Goal: Task Accomplishment & Management: Manage account settings

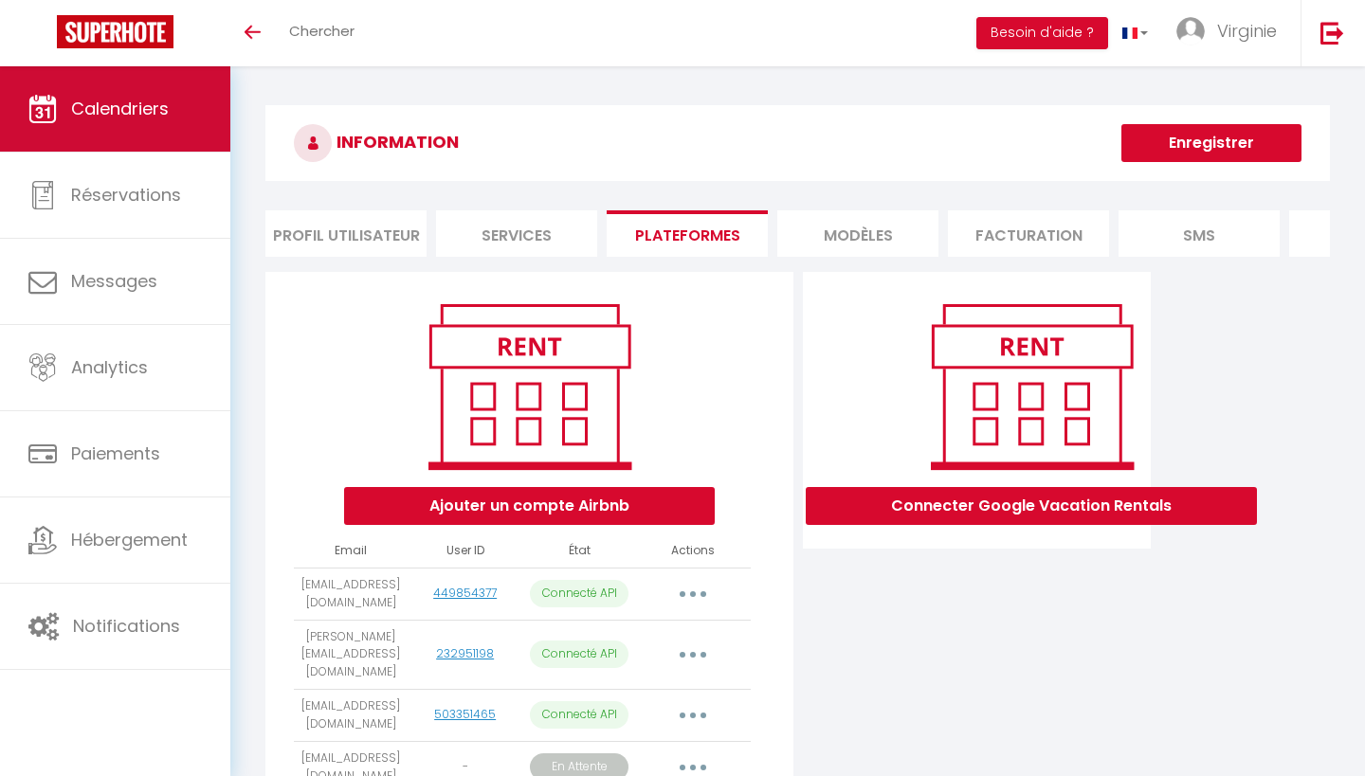
click at [135, 108] on span "Calendriers" at bounding box center [120, 109] width 98 height 24
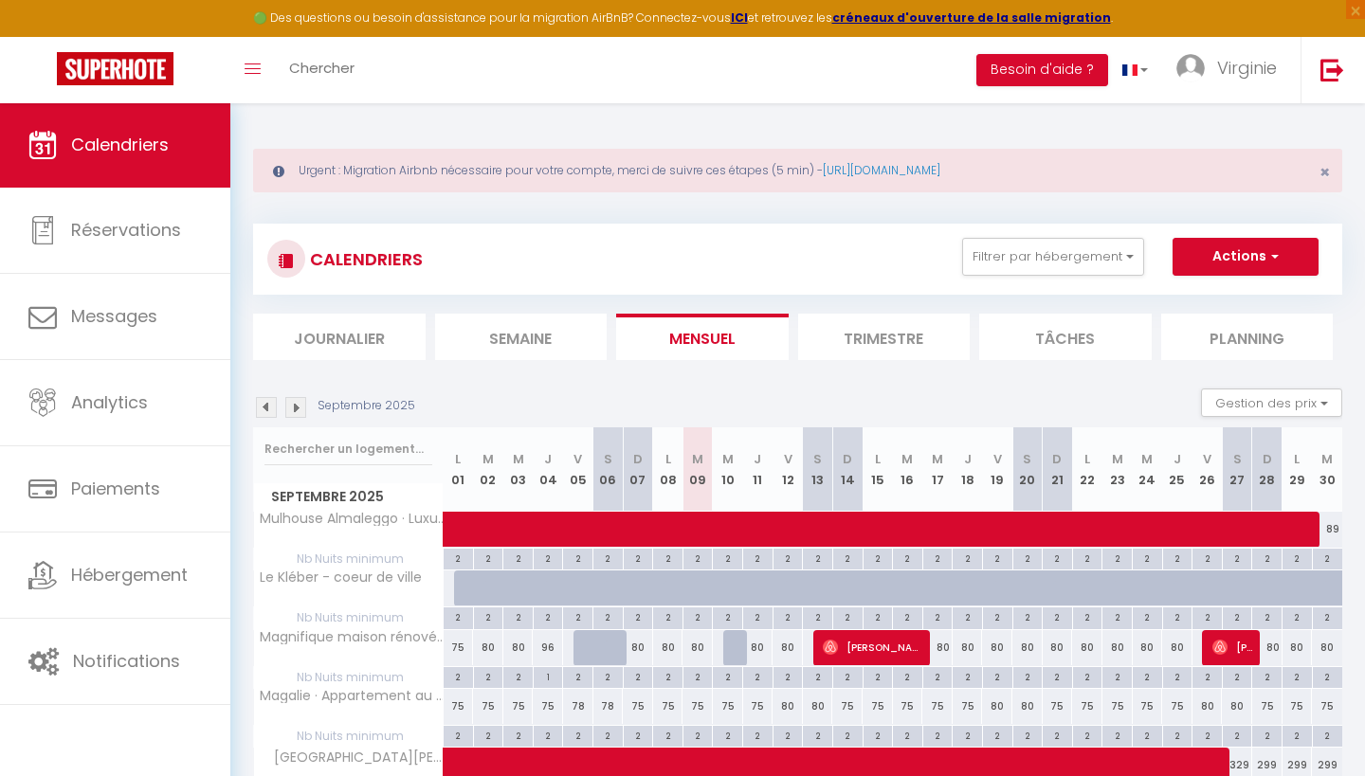
click at [876, 333] on li "Trimestre" at bounding box center [884, 337] width 173 height 46
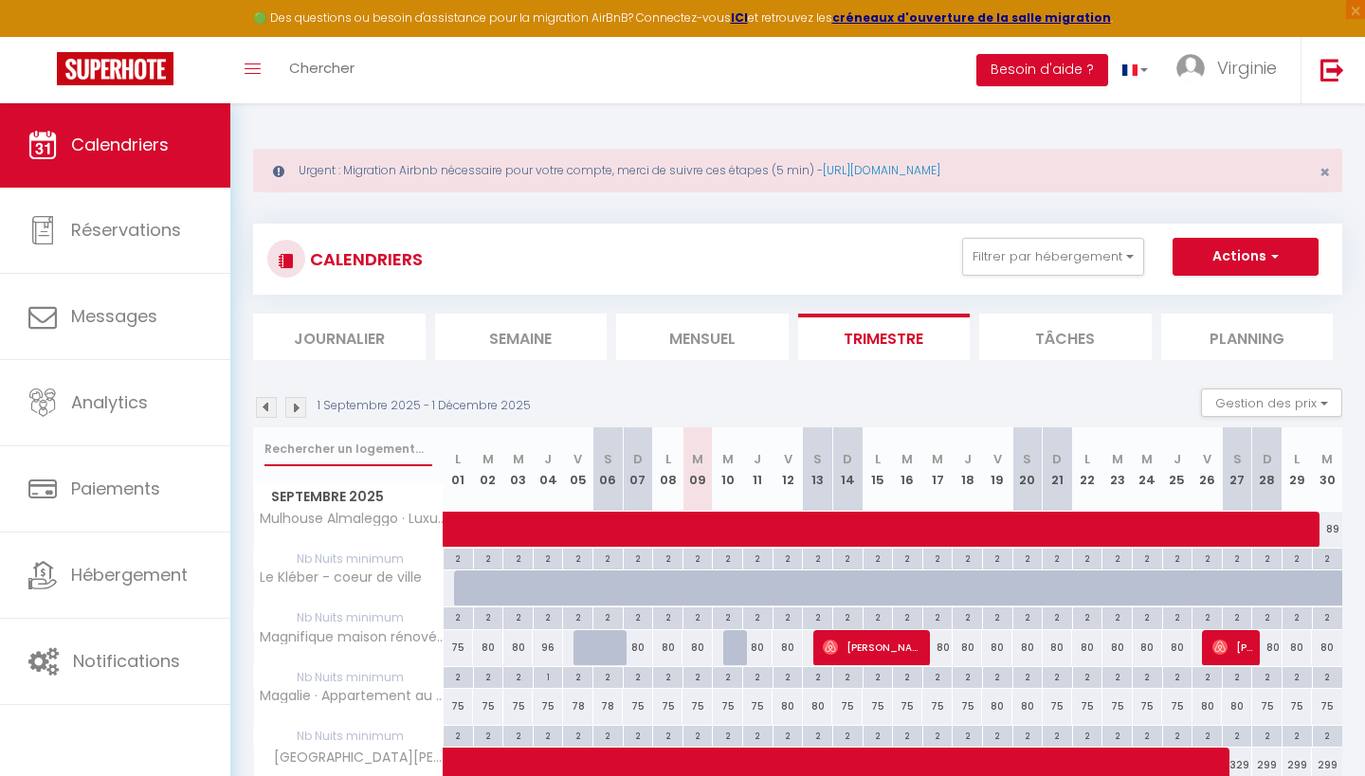
click at [331, 452] on input "text" at bounding box center [348, 449] width 168 height 34
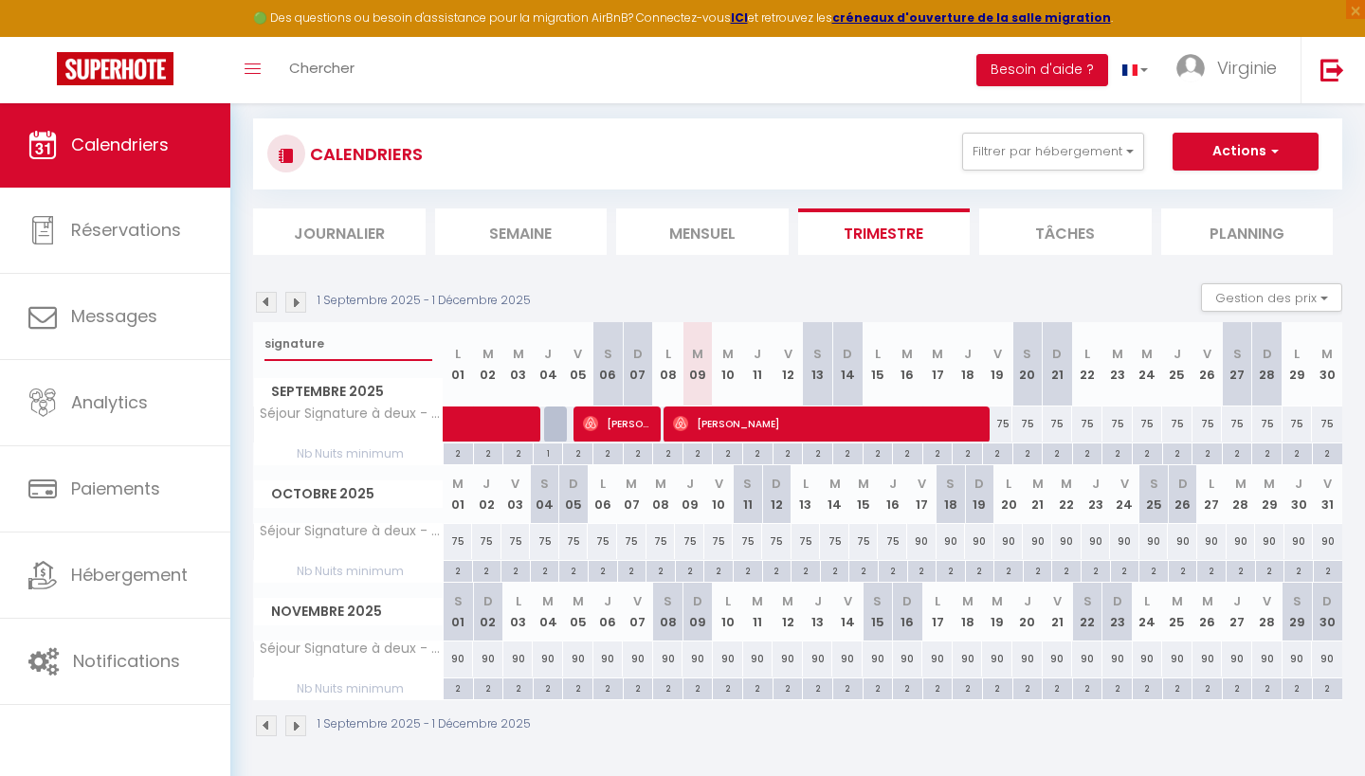
scroll to position [104, 0]
type input "signature"
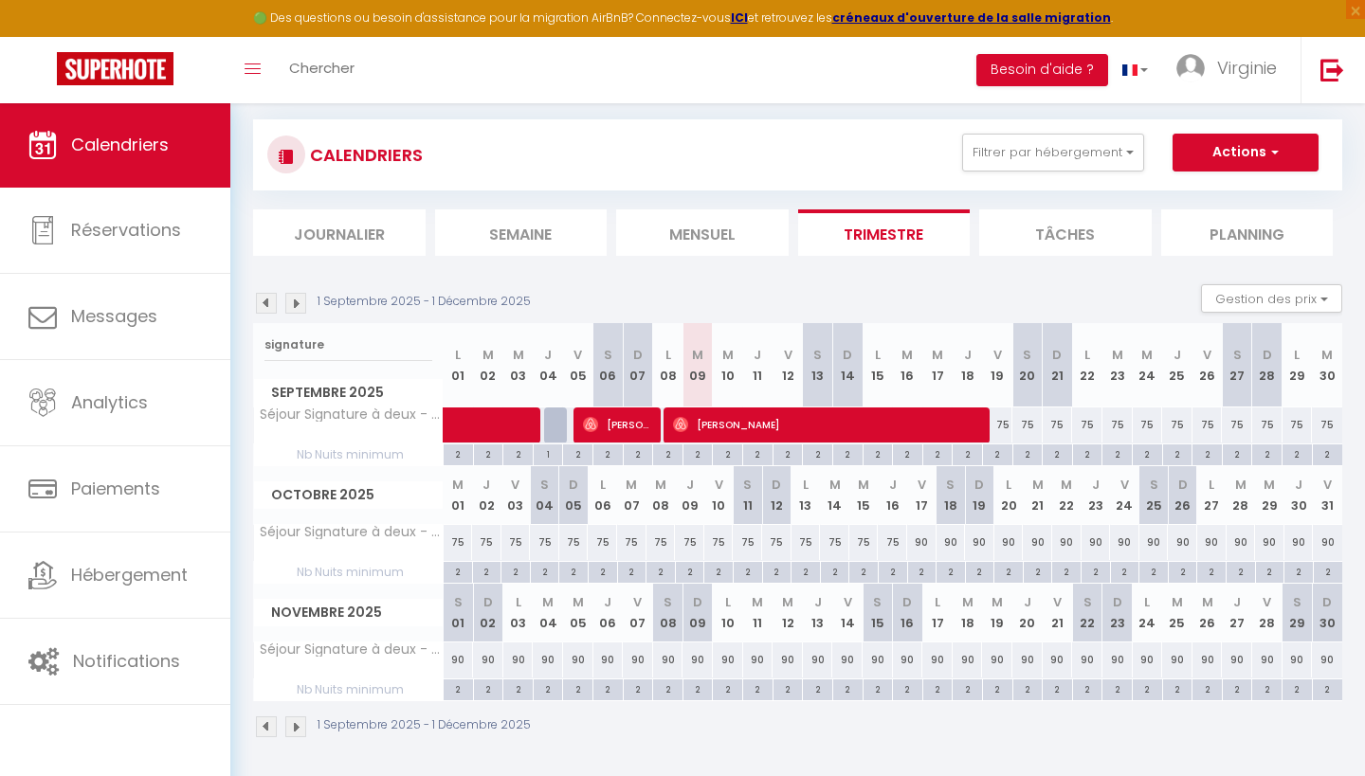
click at [1058, 422] on div "75" at bounding box center [1058, 425] width 30 height 35
type input "75"
type input "Dim 21 Septembre 2025"
type input "Lun 22 Septembre 2025"
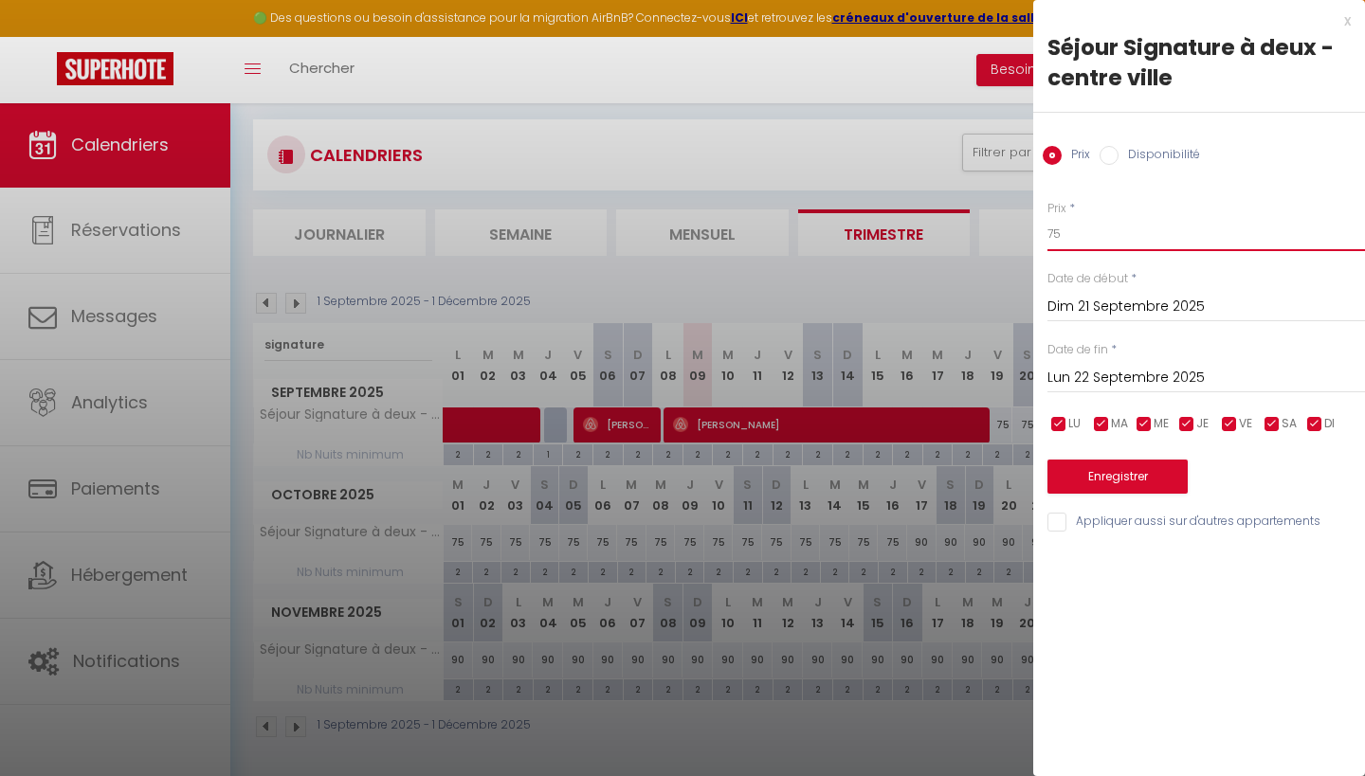
click at [1089, 236] on input "75" at bounding box center [1207, 234] width 318 height 34
type input "7"
type input "55"
click at [1075, 304] on input "Dim 21 Septembre 2025" at bounding box center [1207, 307] width 318 height 25
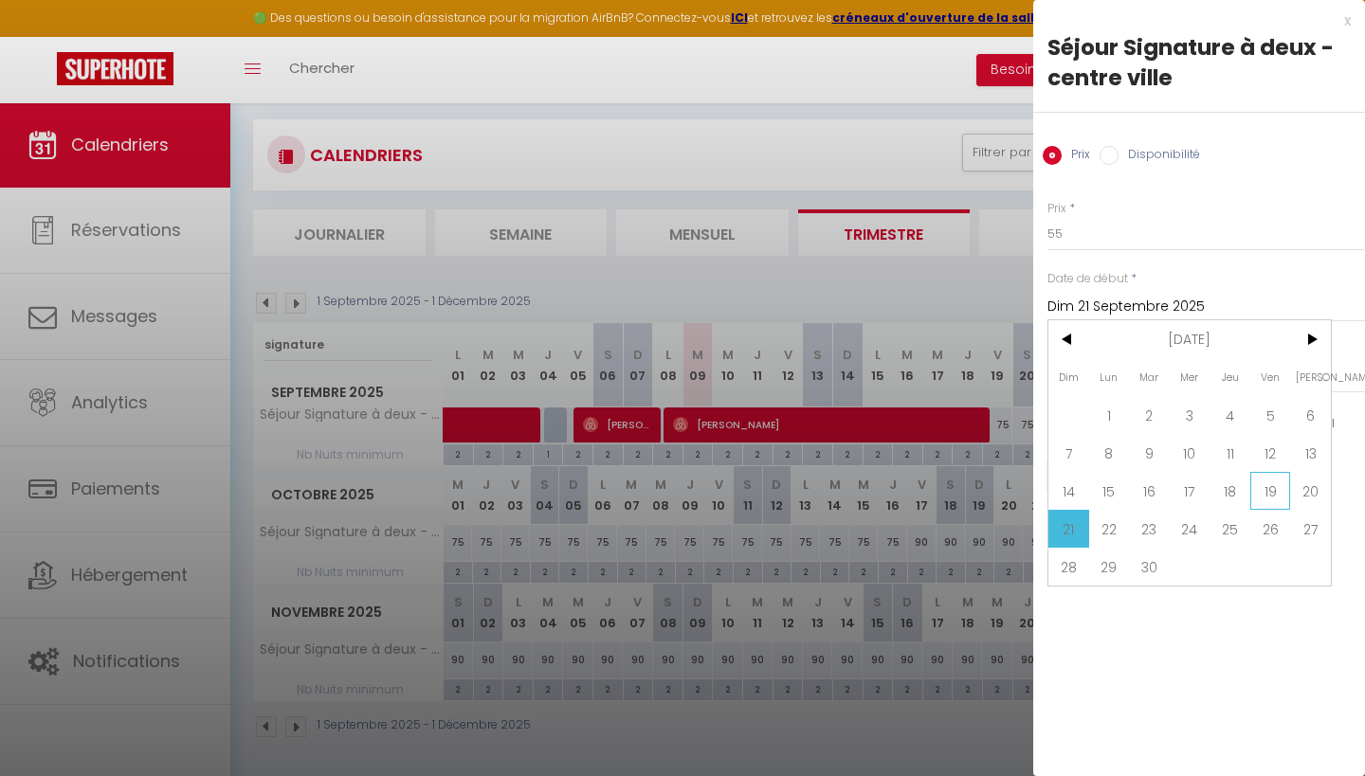
click at [1267, 496] on span "19" at bounding box center [1270, 491] width 41 height 38
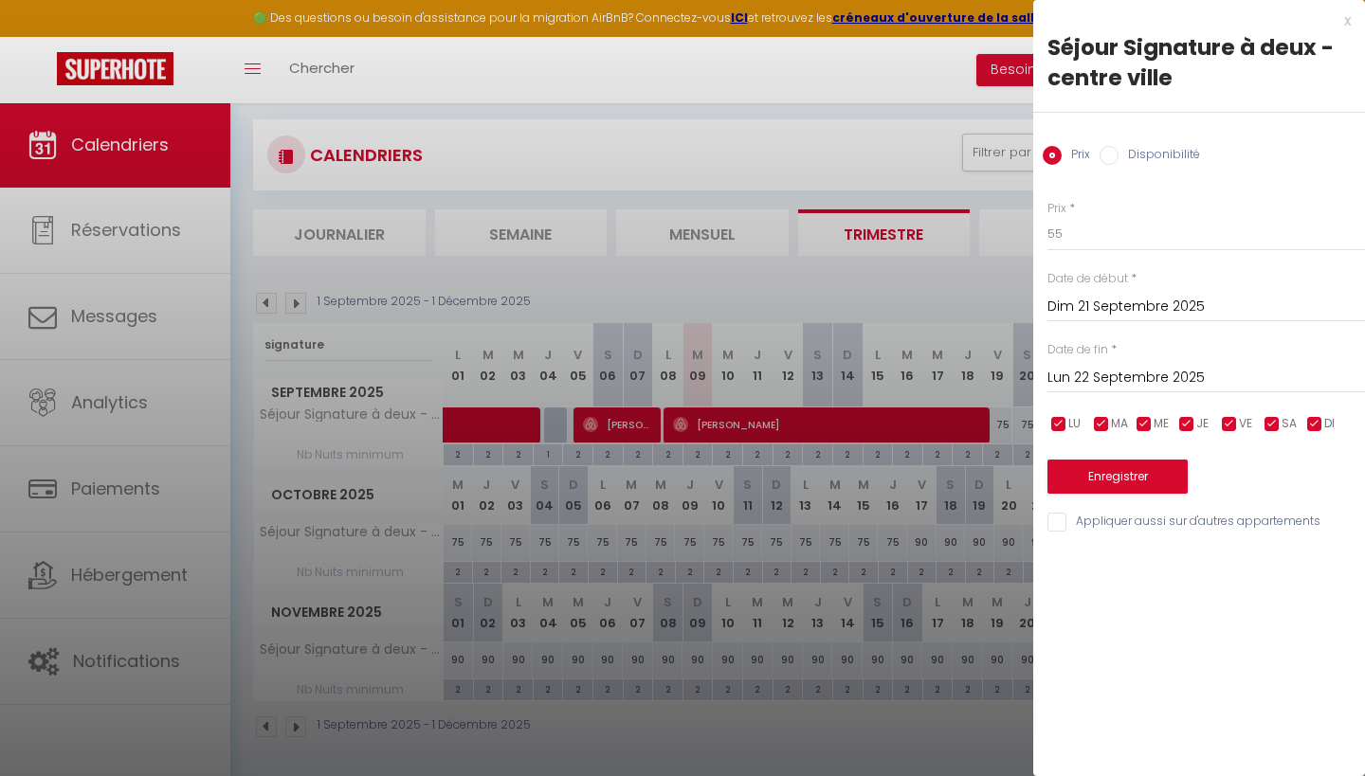
type input "Ven 19 Septembre 2025"
click at [1117, 371] on input "Lun 22 Septembre 2025" at bounding box center [1207, 378] width 318 height 25
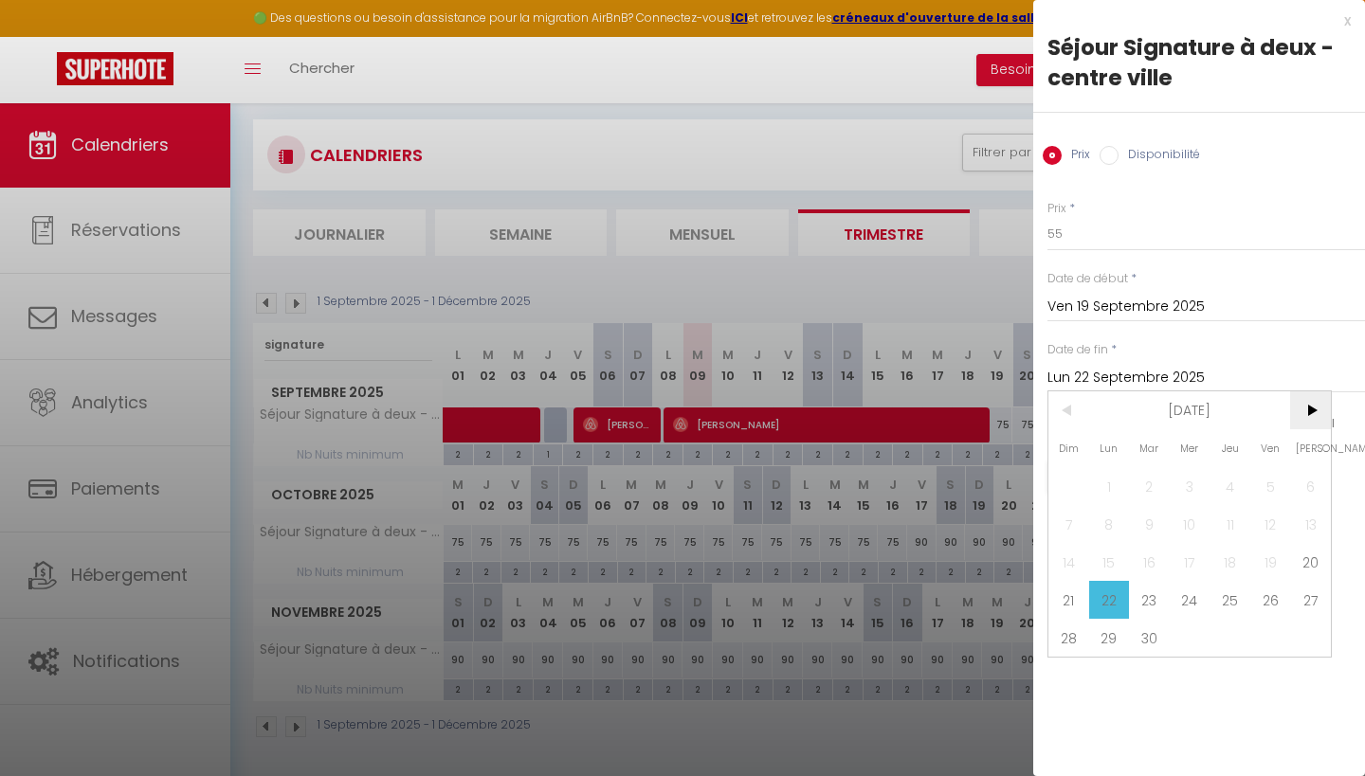
click at [1308, 416] on span ">" at bounding box center [1310, 411] width 41 height 38
click at [1301, 561] on span "18" at bounding box center [1310, 562] width 41 height 38
type input "[PERSON_NAME] 18 Octobre 2025"
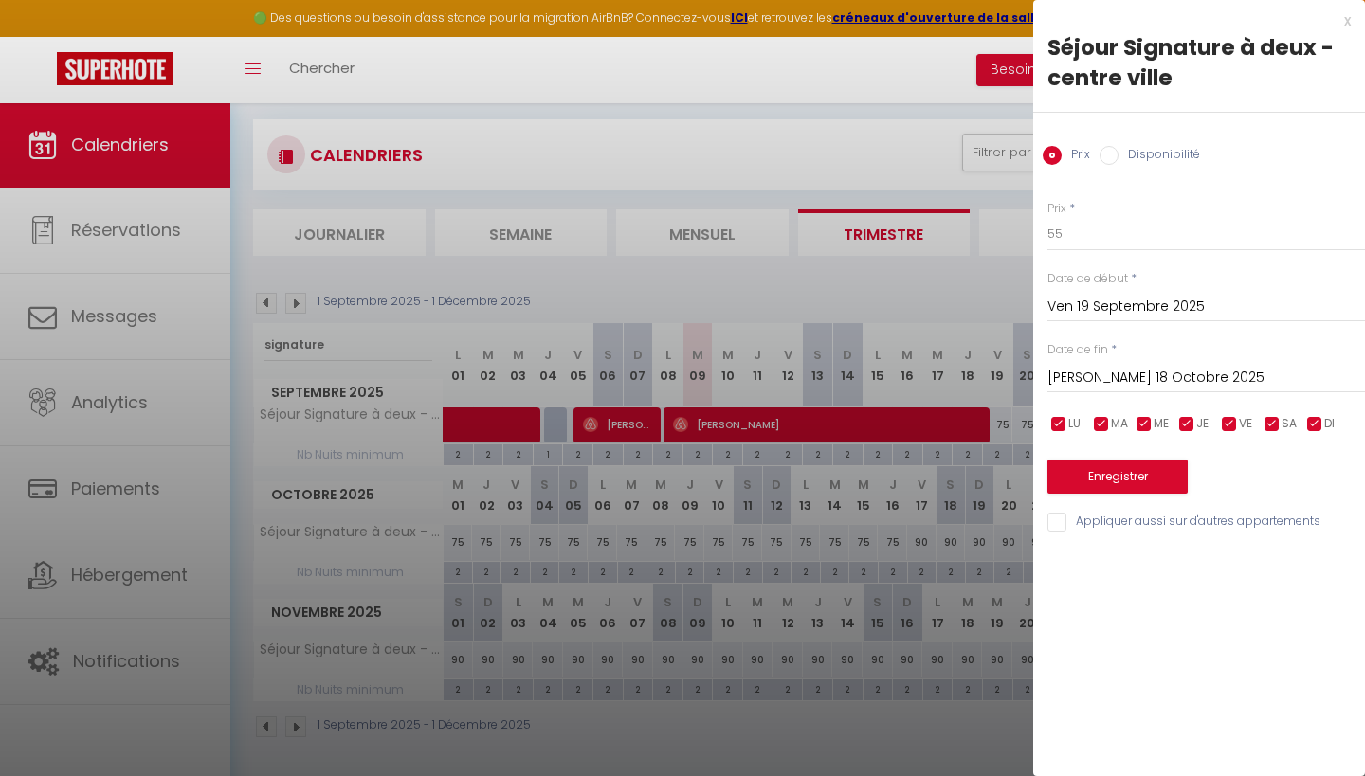
click at [1137, 476] on button "Enregistrer" at bounding box center [1118, 477] width 140 height 34
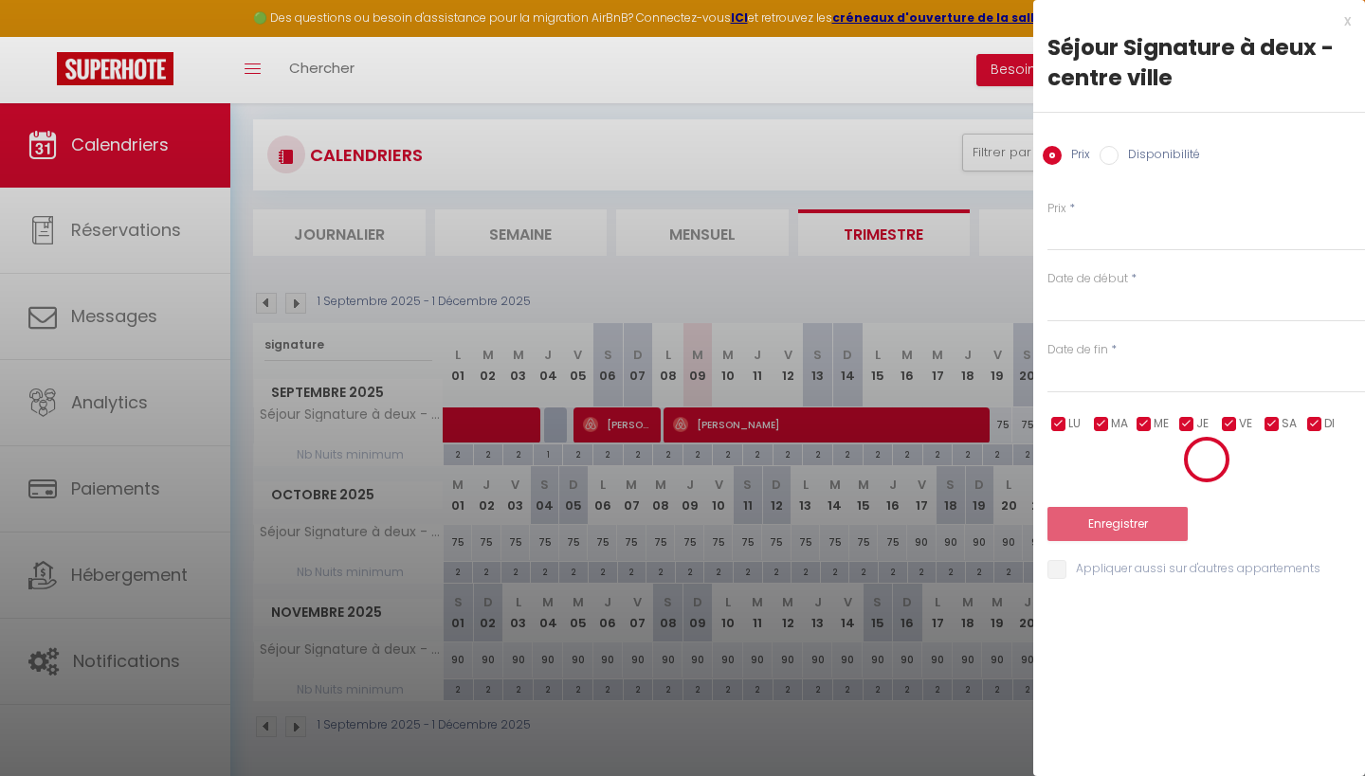
scroll to position [102, 0]
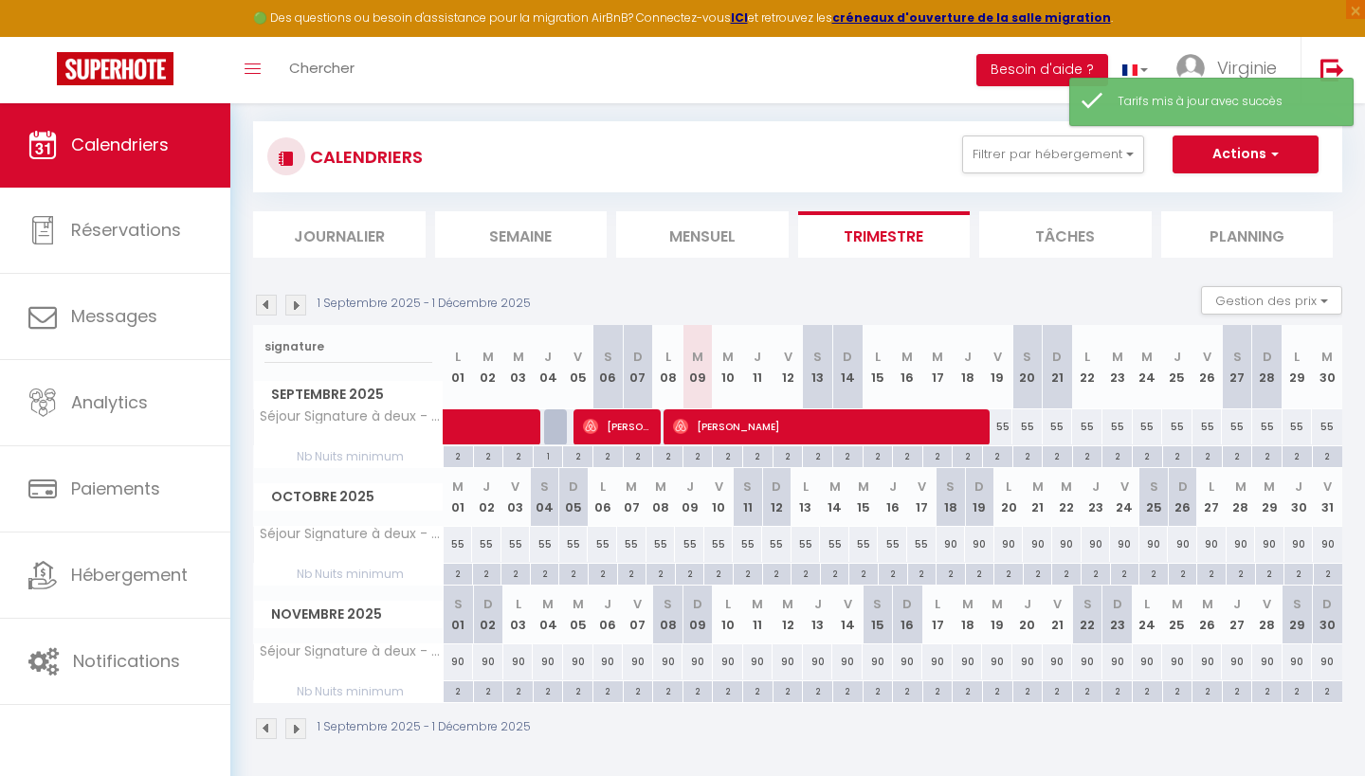
click at [950, 544] on div "90" at bounding box center [951, 544] width 29 height 35
type input "90"
type input "[PERSON_NAME] 18 Octobre 2025"
type input "Dim 19 Octobre 2025"
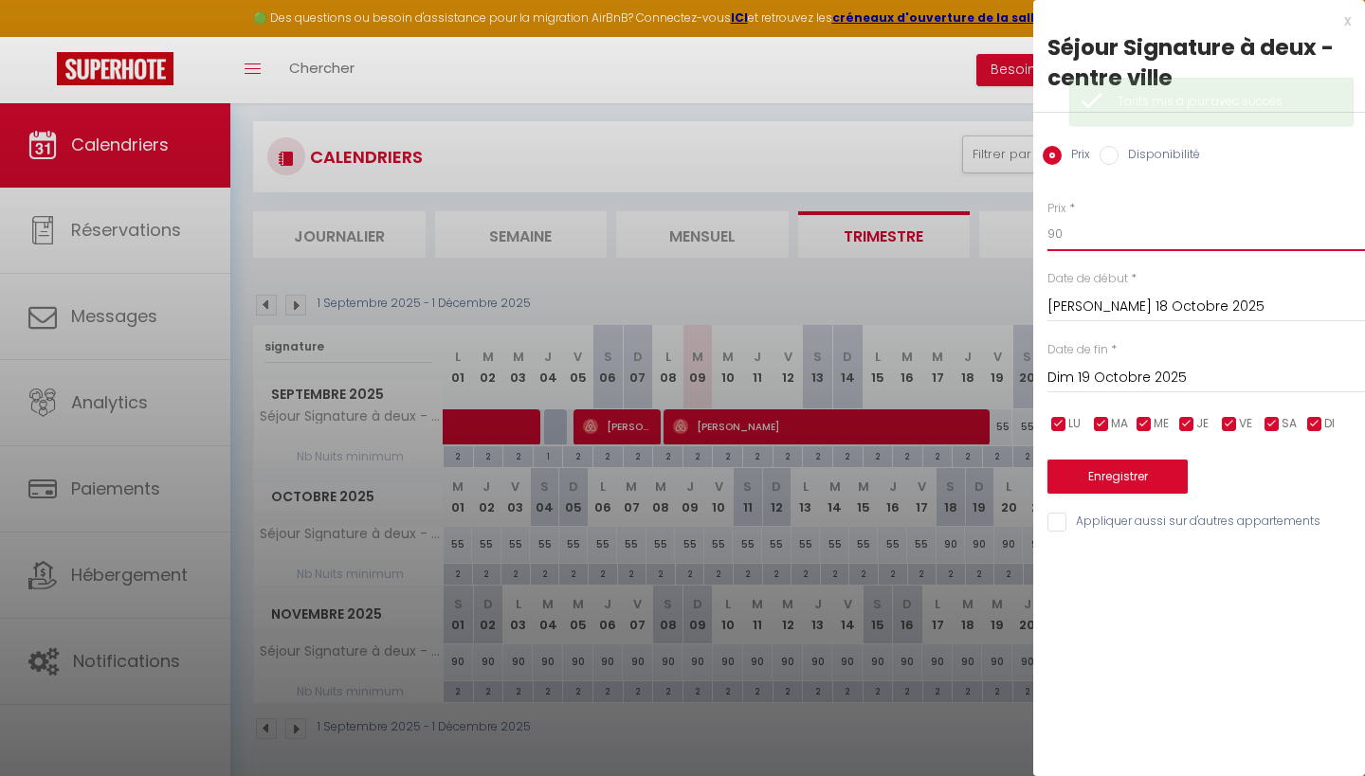
click at [1084, 238] on input "90" at bounding box center [1207, 234] width 318 height 34
type input "9"
type input "70"
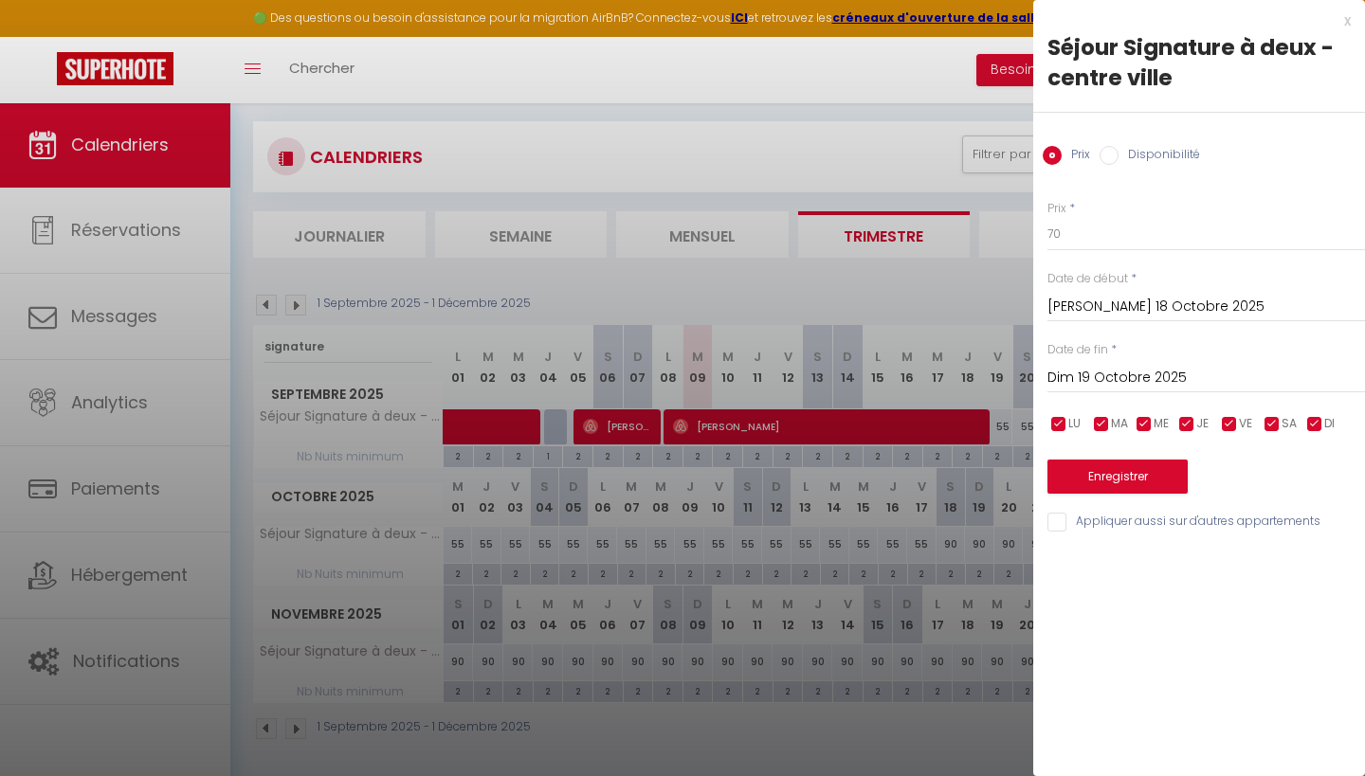
click at [1103, 377] on input "Dim 19 Octobre 2025" at bounding box center [1207, 378] width 318 height 25
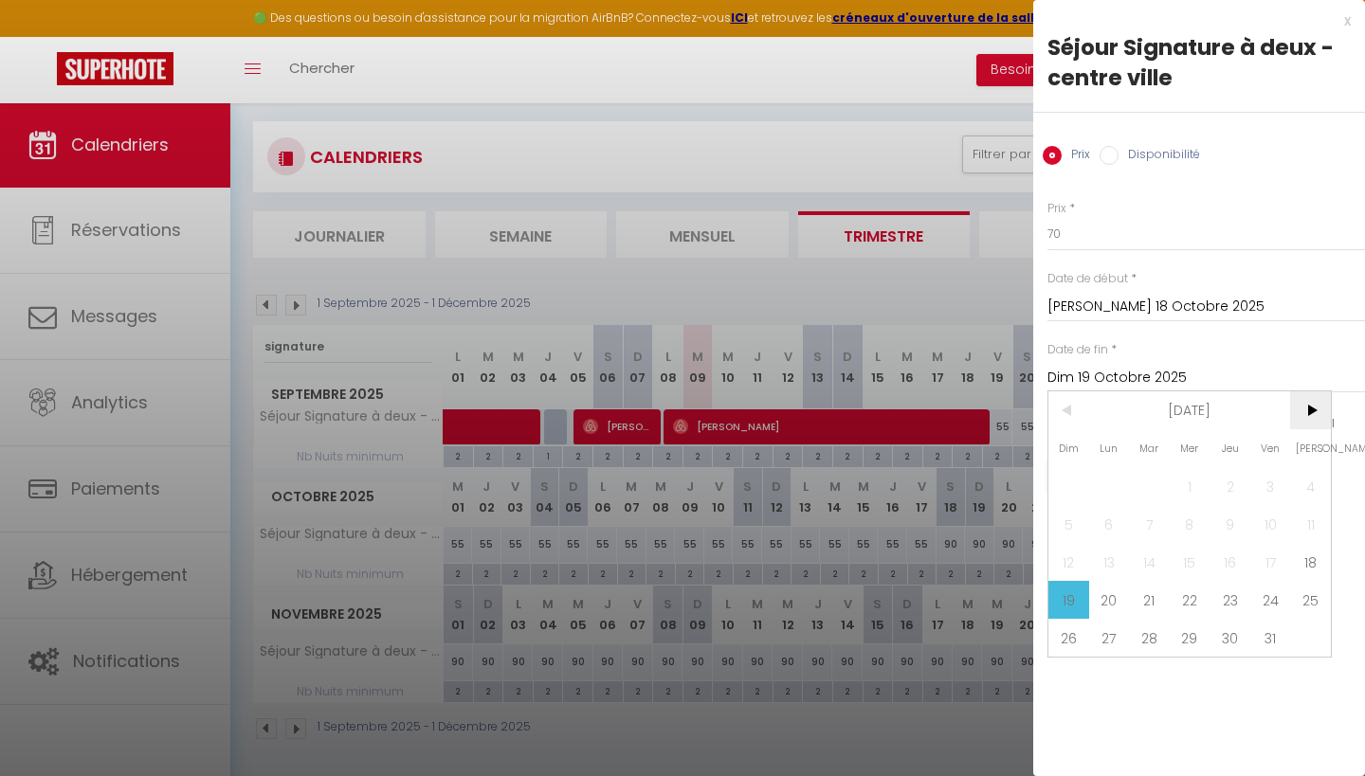
click at [1312, 409] on span ">" at bounding box center [1310, 411] width 41 height 38
click at [1105, 527] on span "3" at bounding box center [1109, 524] width 41 height 38
type input "Lun 03 Novembre 2025"
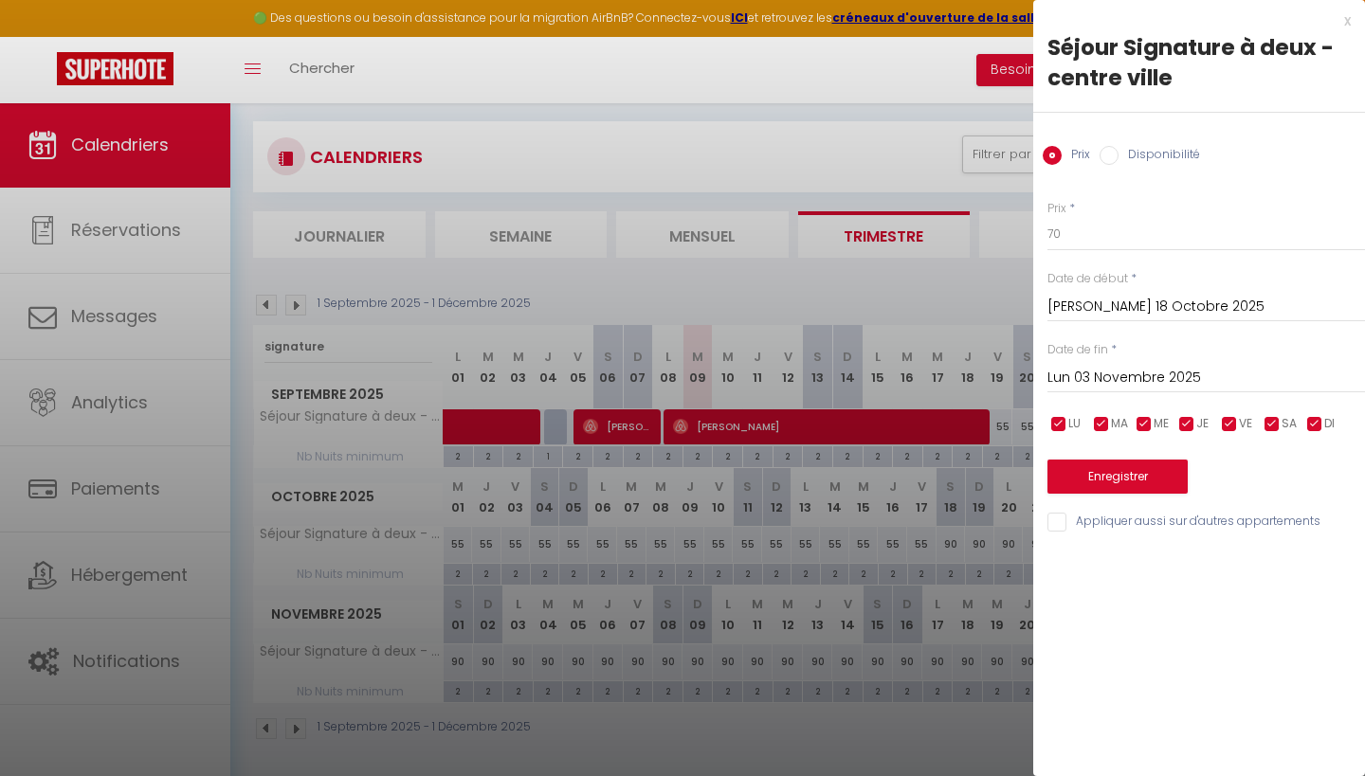
click at [1117, 471] on button "Enregistrer" at bounding box center [1118, 477] width 140 height 34
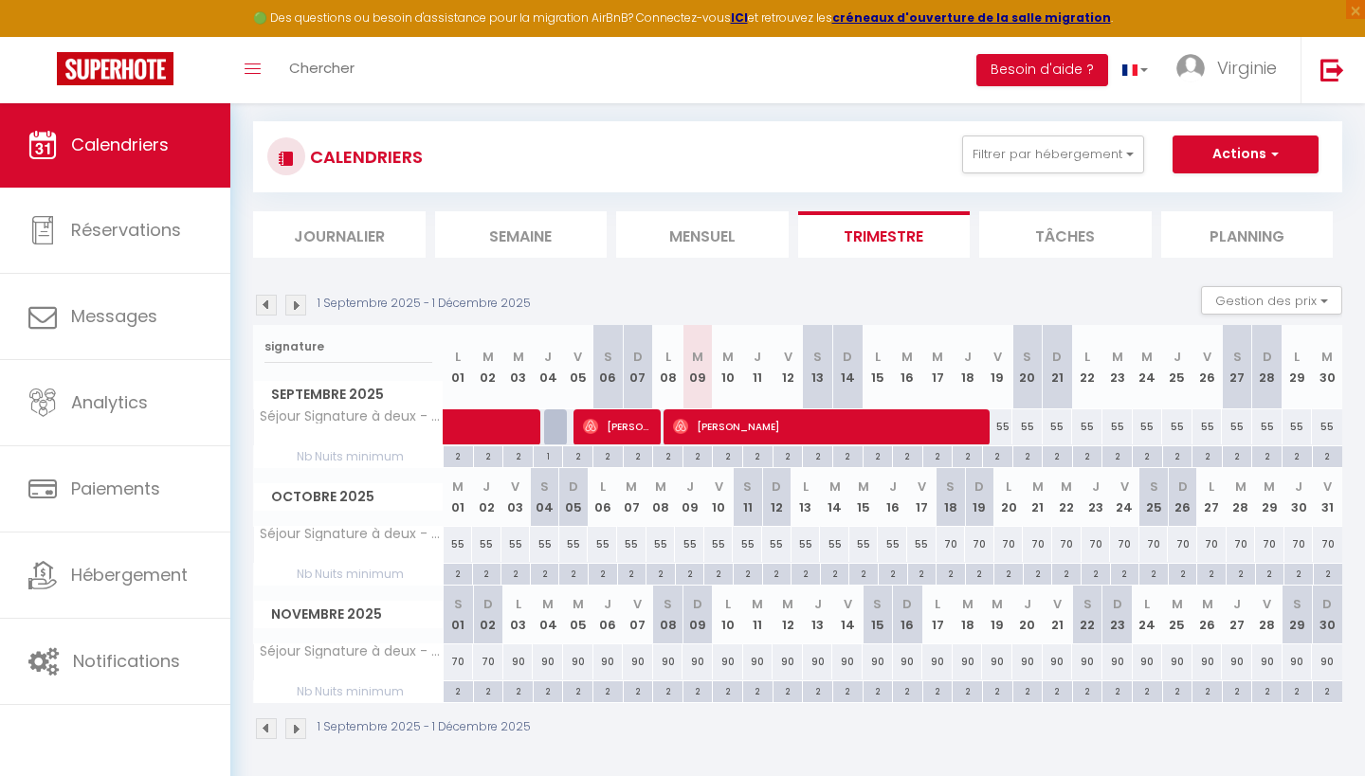
click at [1058, 425] on div "55" at bounding box center [1058, 427] width 30 height 35
type input "55"
type input "Dim 21 Septembre 2025"
type input "Lun 22 Septembre 2025"
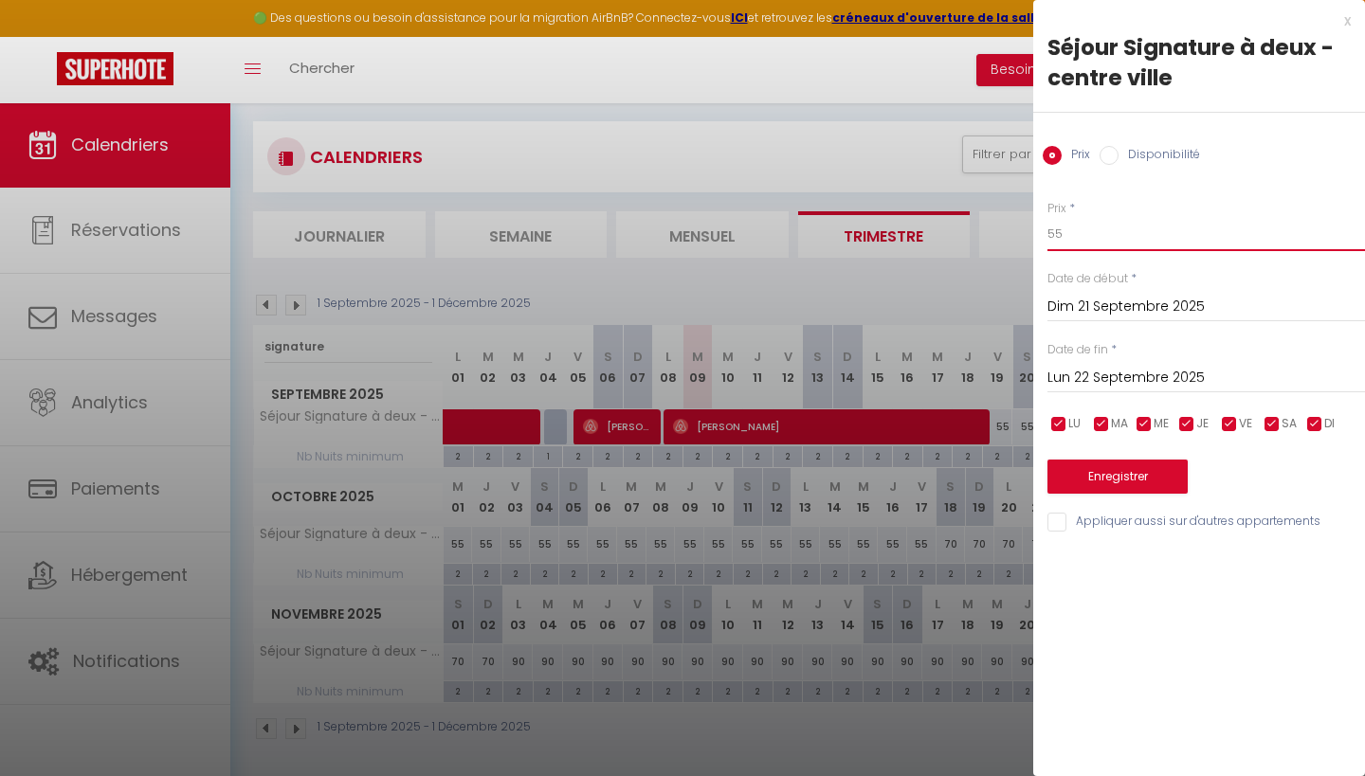
click at [1080, 237] on input "55" at bounding box center [1207, 234] width 318 height 34
type input "5"
type input "47"
click at [1129, 378] on input "Lun 22 Septembre 2025" at bounding box center [1207, 378] width 318 height 25
click at [1087, 301] on input "Dim 21 Septembre 2025" at bounding box center [1207, 307] width 318 height 25
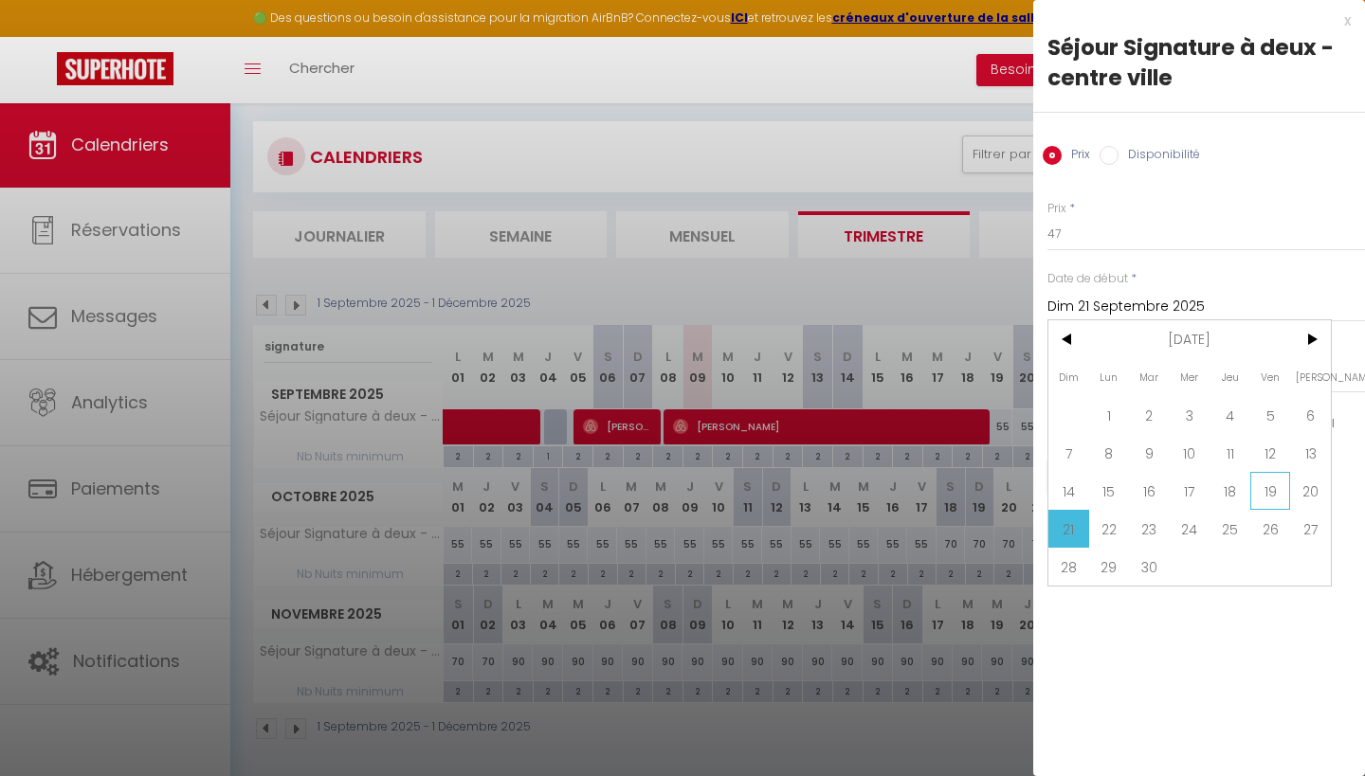
click at [1270, 494] on span "19" at bounding box center [1270, 491] width 41 height 38
type input "Ven 19 Septembre 2025"
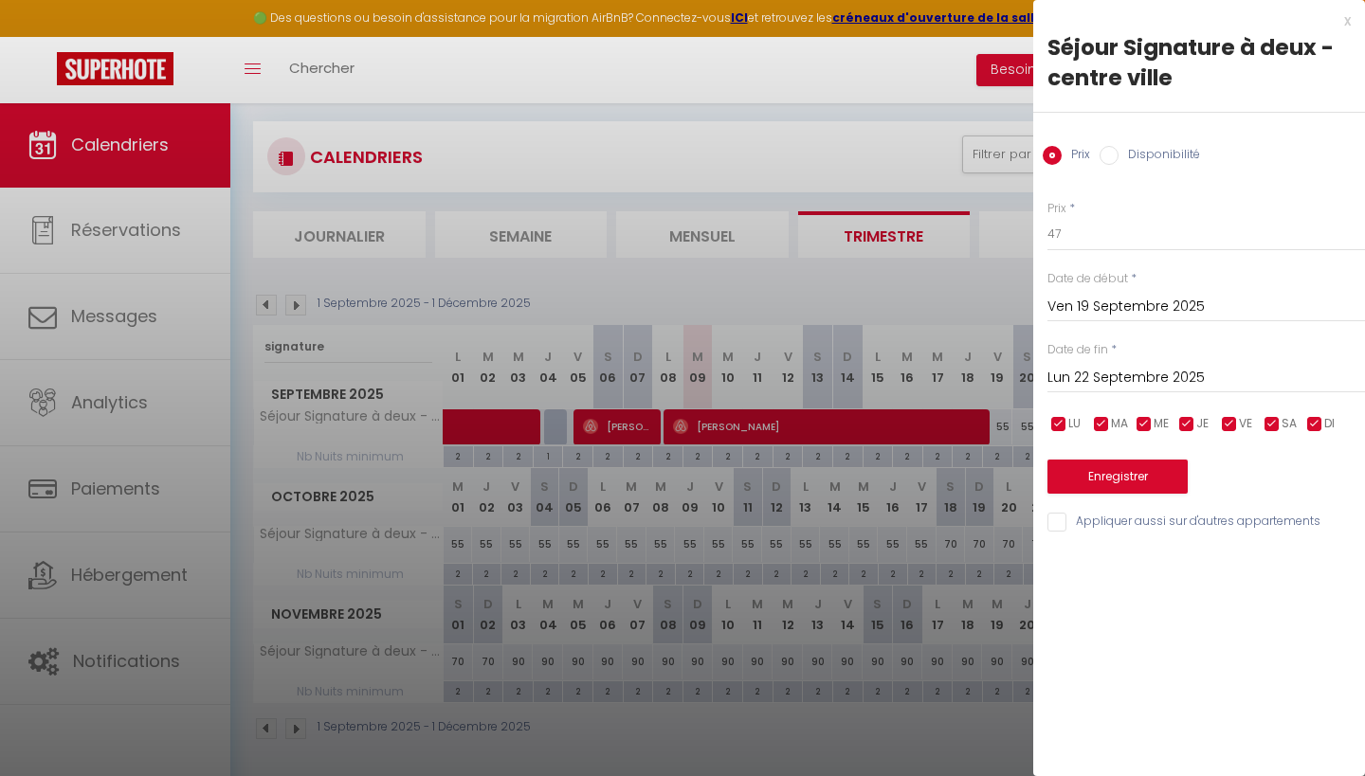
click at [1104, 382] on input "Lun 22 Septembre 2025" at bounding box center [1207, 378] width 318 height 25
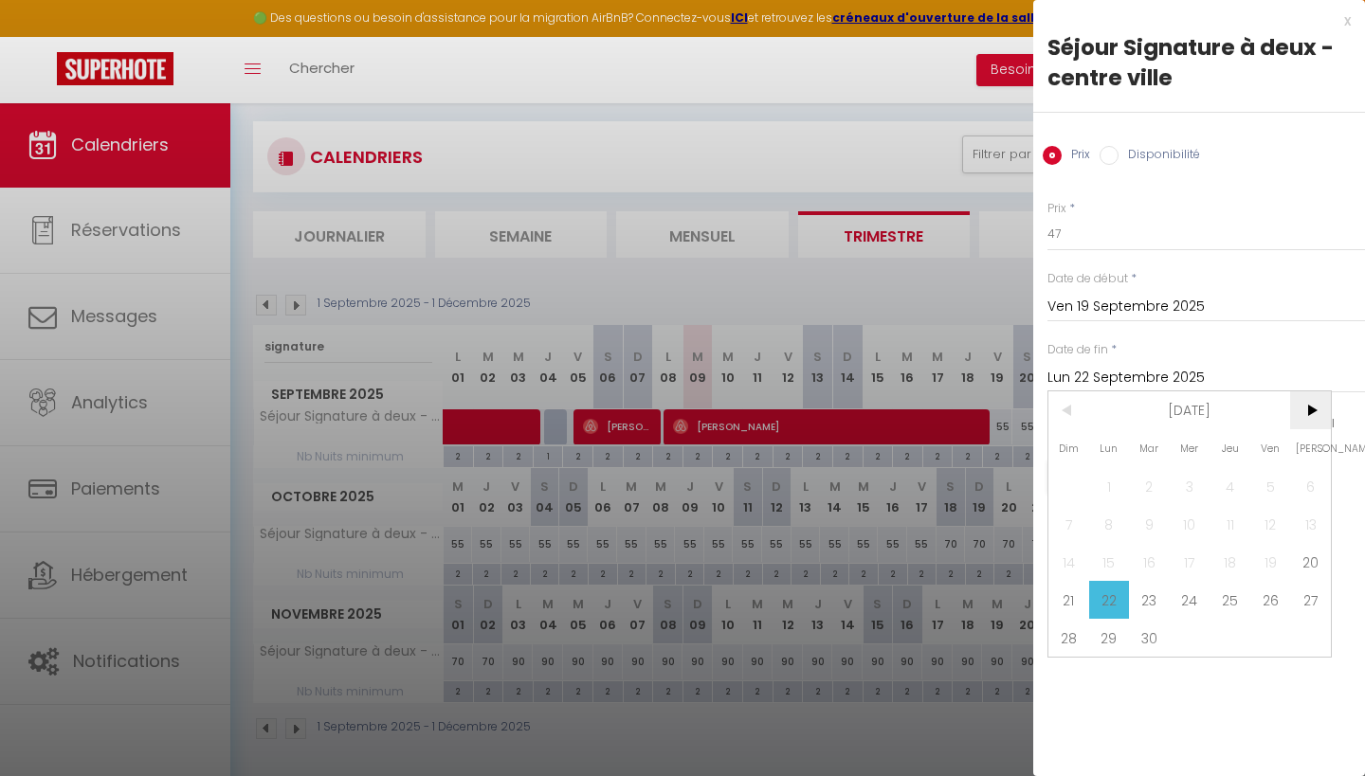
click at [1312, 409] on span ">" at bounding box center [1310, 411] width 41 height 38
click at [1307, 565] on span "18" at bounding box center [1310, 562] width 41 height 38
type input "[PERSON_NAME] 18 Octobre 2025"
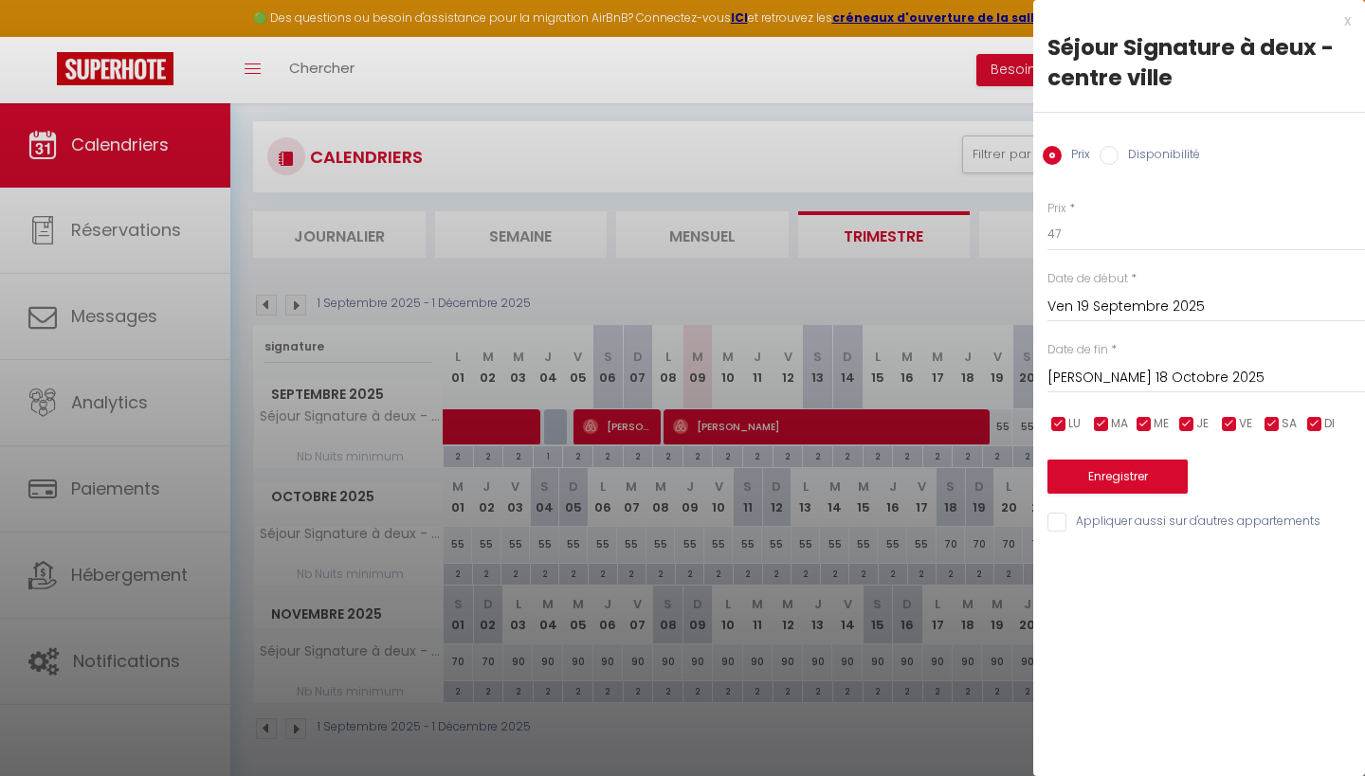
click at [1141, 472] on button "Enregistrer" at bounding box center [1118, 477] width 140 height 34
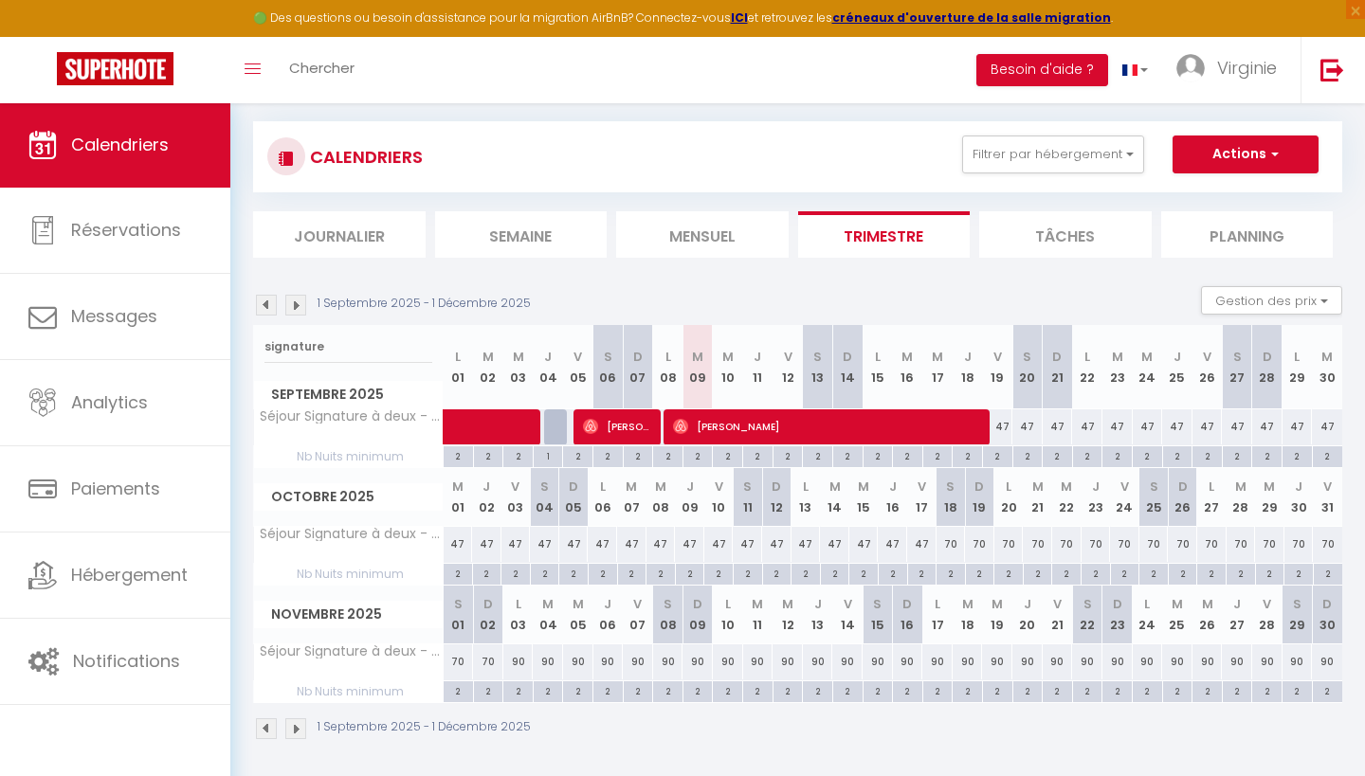
click at [953, 544] on div "70" at bounding box center [951, 544] width 29 height 35
type input "70"
type input "[PERSON_NAME] 18 Octobre 2025"
type input "Dim 19 Octobre 2025"
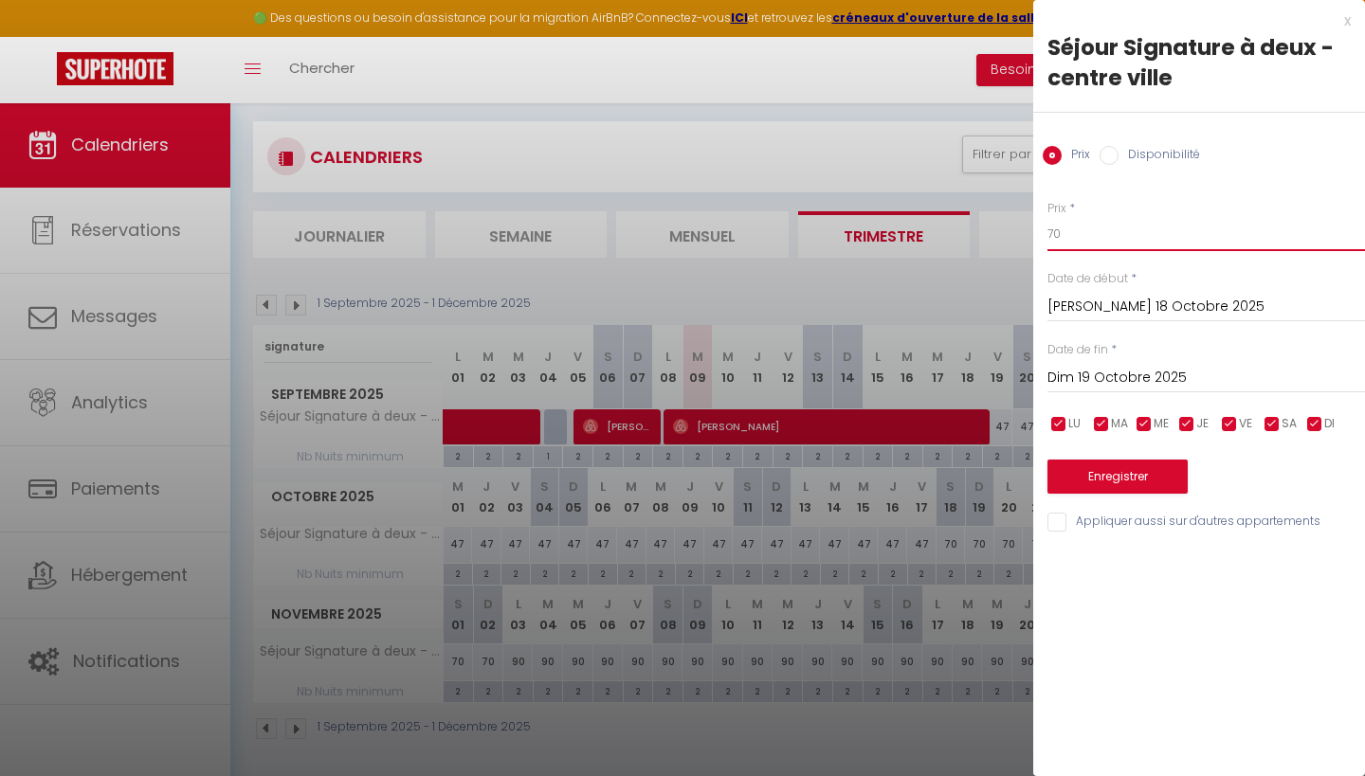
click at [1067, 230] on input "70" at bounding box center [1207, 234] width 318 height 34
type input "7"
type input "59"
click at [1108, 376] on input "Dim 19 Octobre 2025" at bounding box center [1207, 378] width 318 height 25
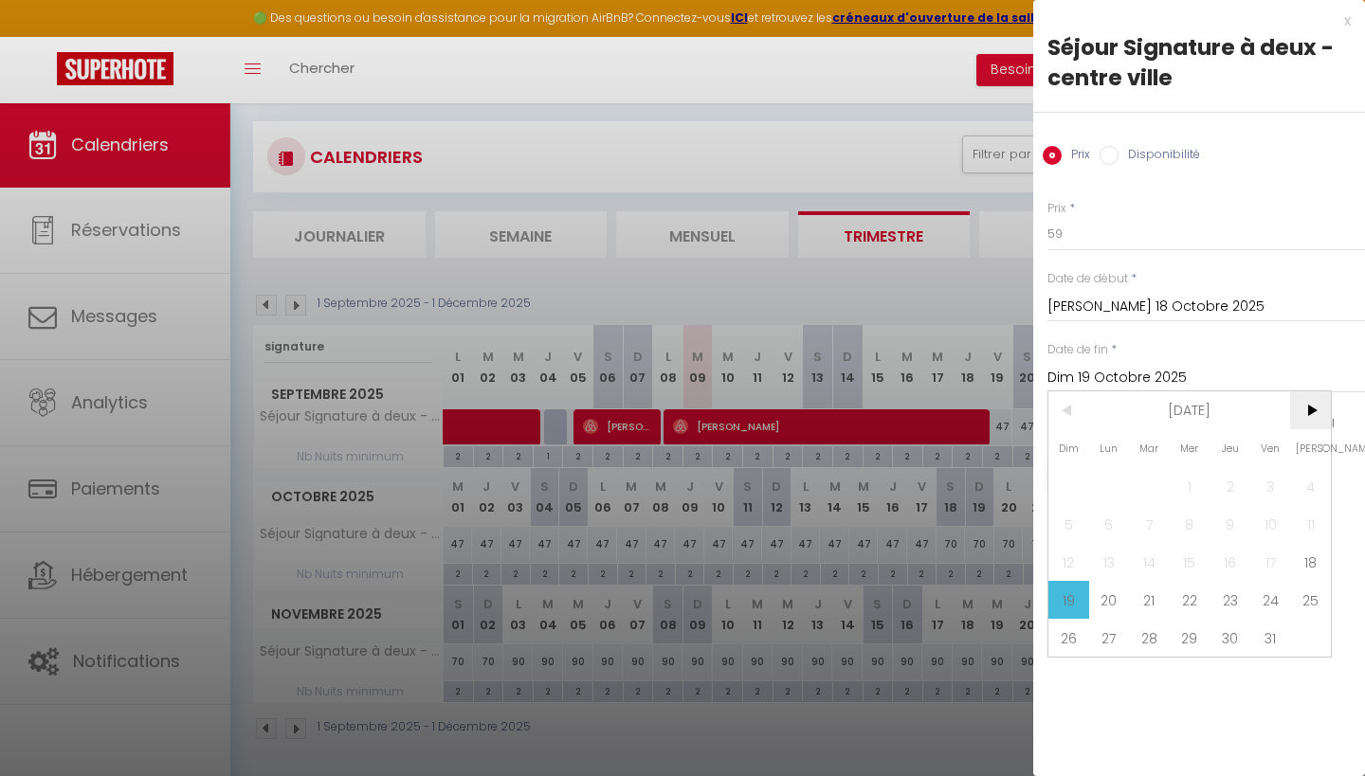
click at [1316, 413] on span ">" at bounding box center [1310, 411] width 41 height 38
click at [1104, 529] on span "3" at bounding box center [1109, 524] width 41 height 38
type input "Lun 03 Novembre 2025"
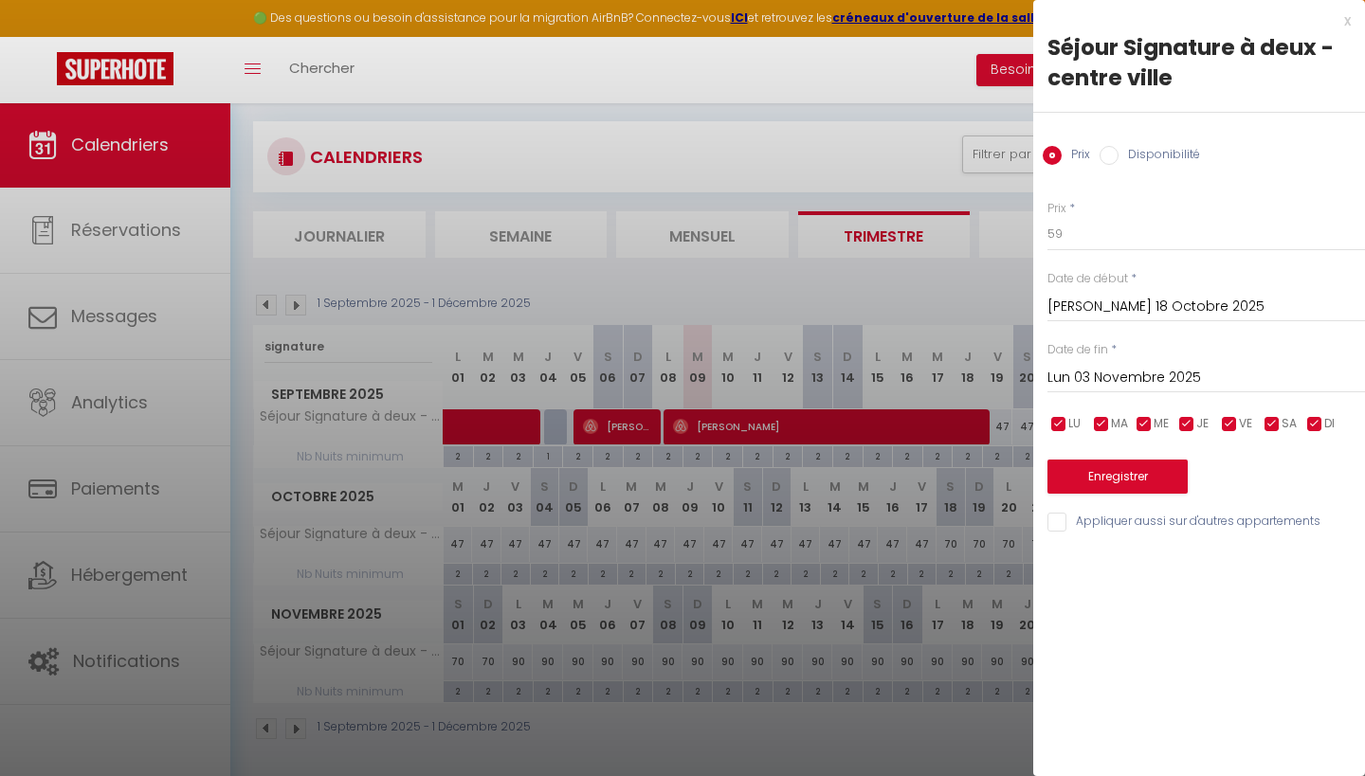
click at [1137, 474] on button "Enregistrer" at bounding box center [1118, 477] width 140 height 34
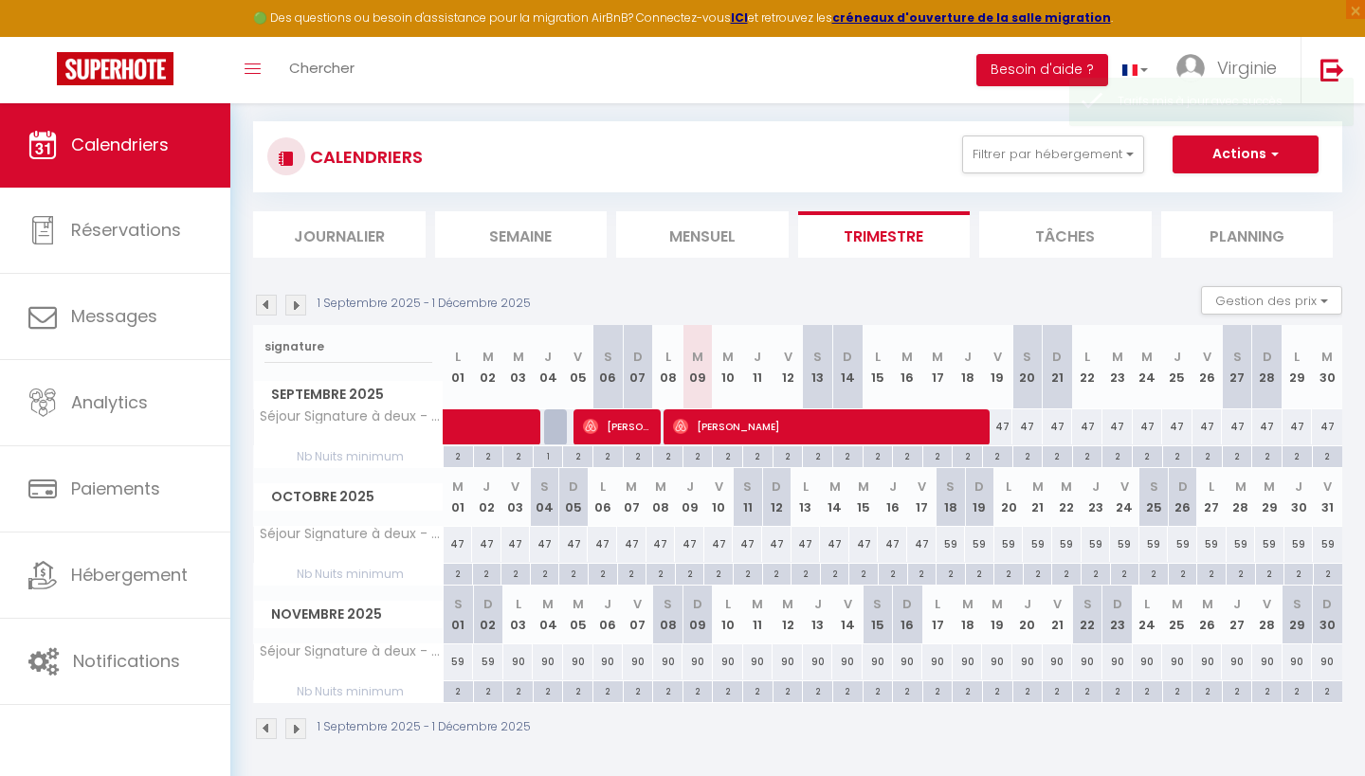
click at [517, 659] on div "90" at bounding box center [518, 662] width 30 height 35
type input "90"
type input "Lun 03 Novembre 2025"
type input "[DATE] Novembre 2025"
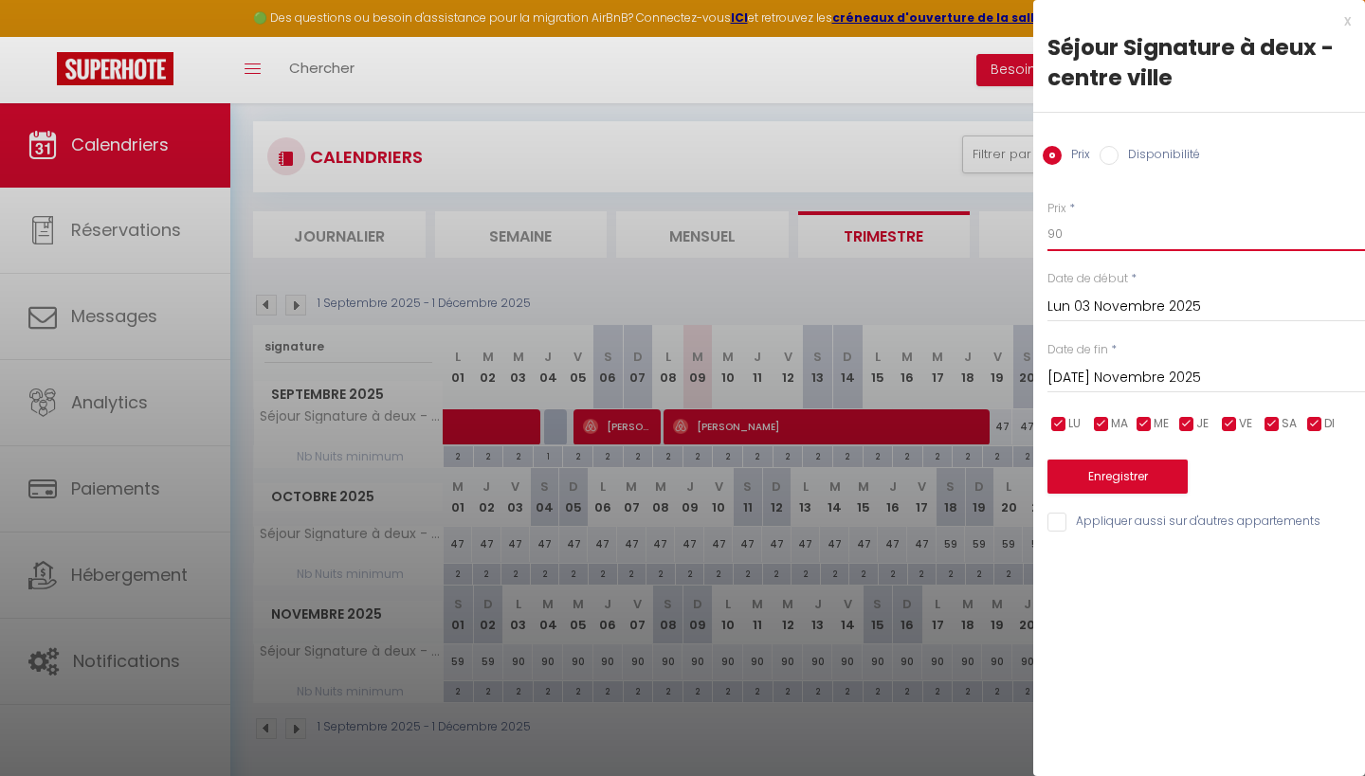
click at [1087, 234] on input "90" at bounding box center [1207, 234] width 318 height 34
type input "9"
type input "47"
click at [1085, 375] on input "[DATE] Novembre 2025" at bounding box center [1207, 378] width 318 height 25
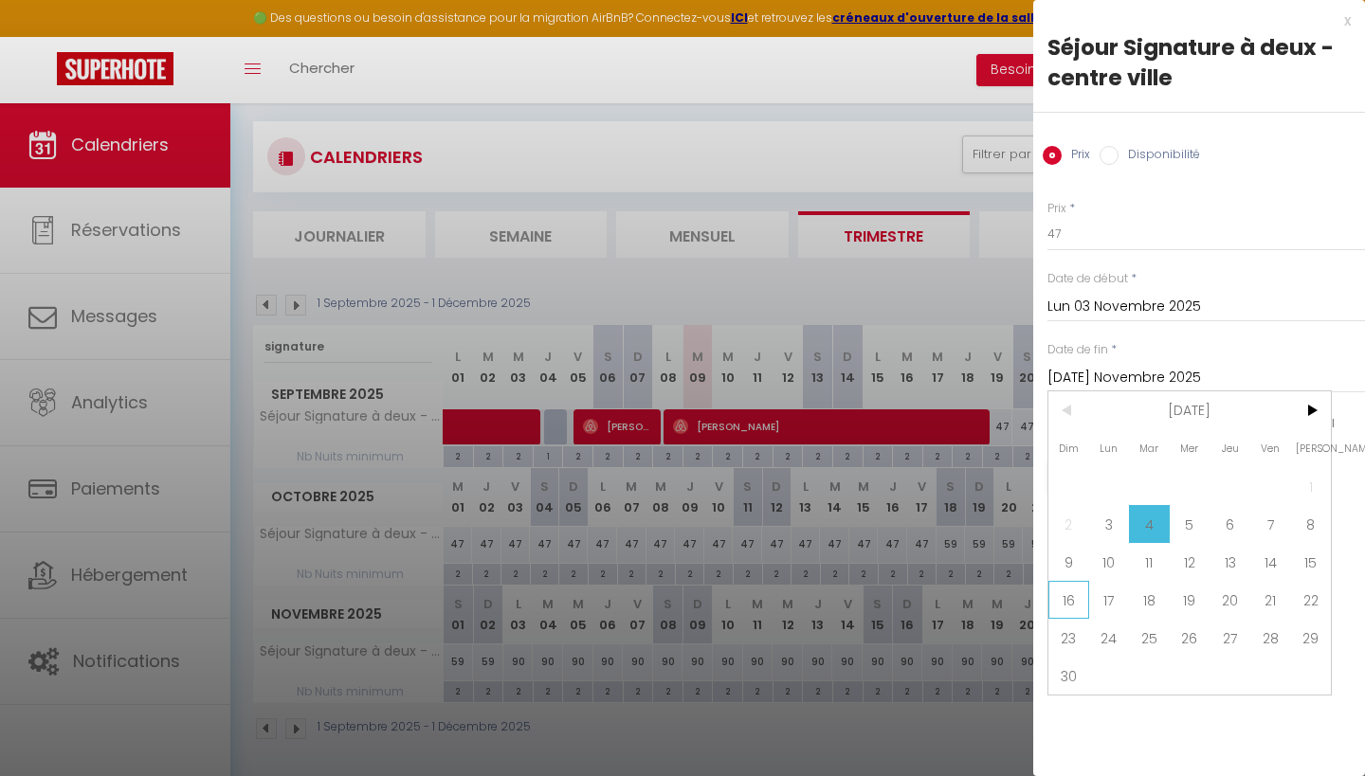
click at [1062, 595] on span "16" at bounding box center [1069, 600] width 41 height 38
type input "Dim 16 Novembre 2025"
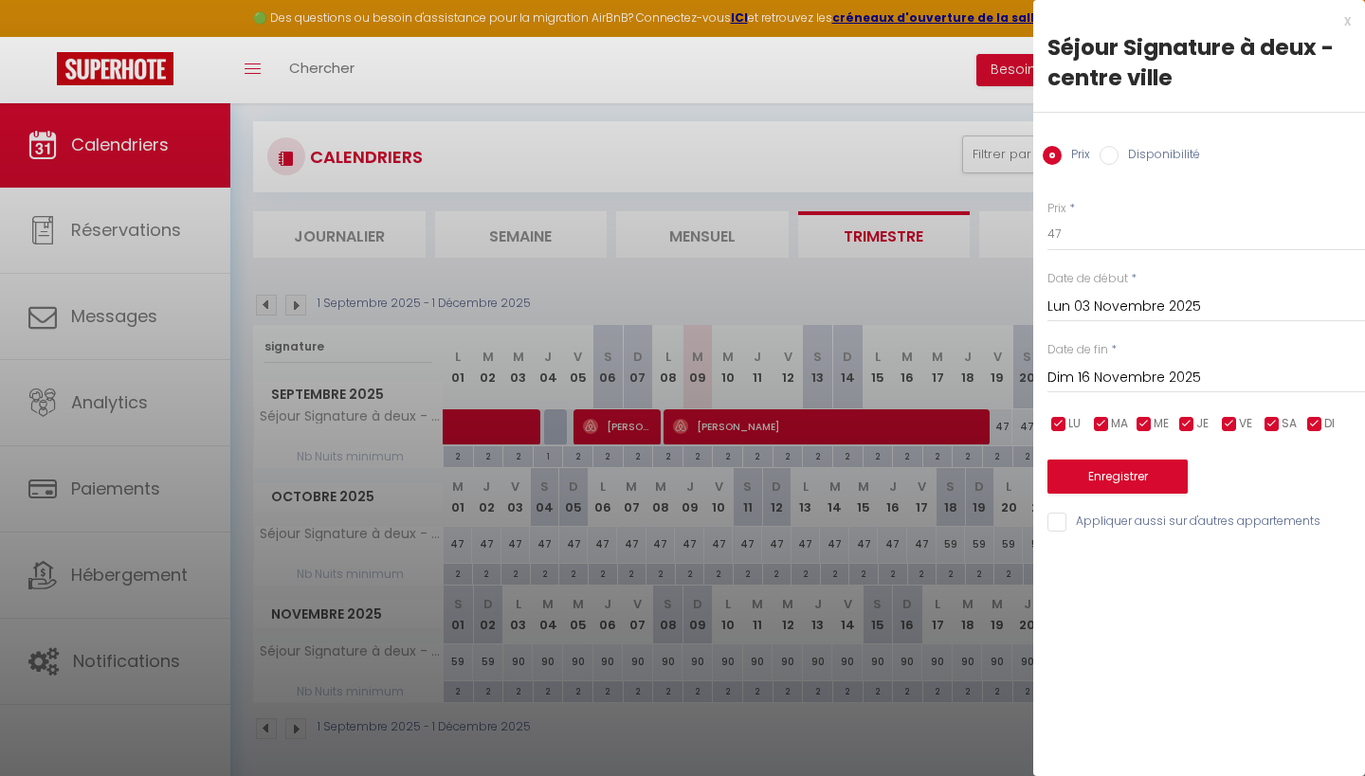
click at [1142, 472] on button "Enregistrer" at bounding box center [1118, 477] width 140 height 34
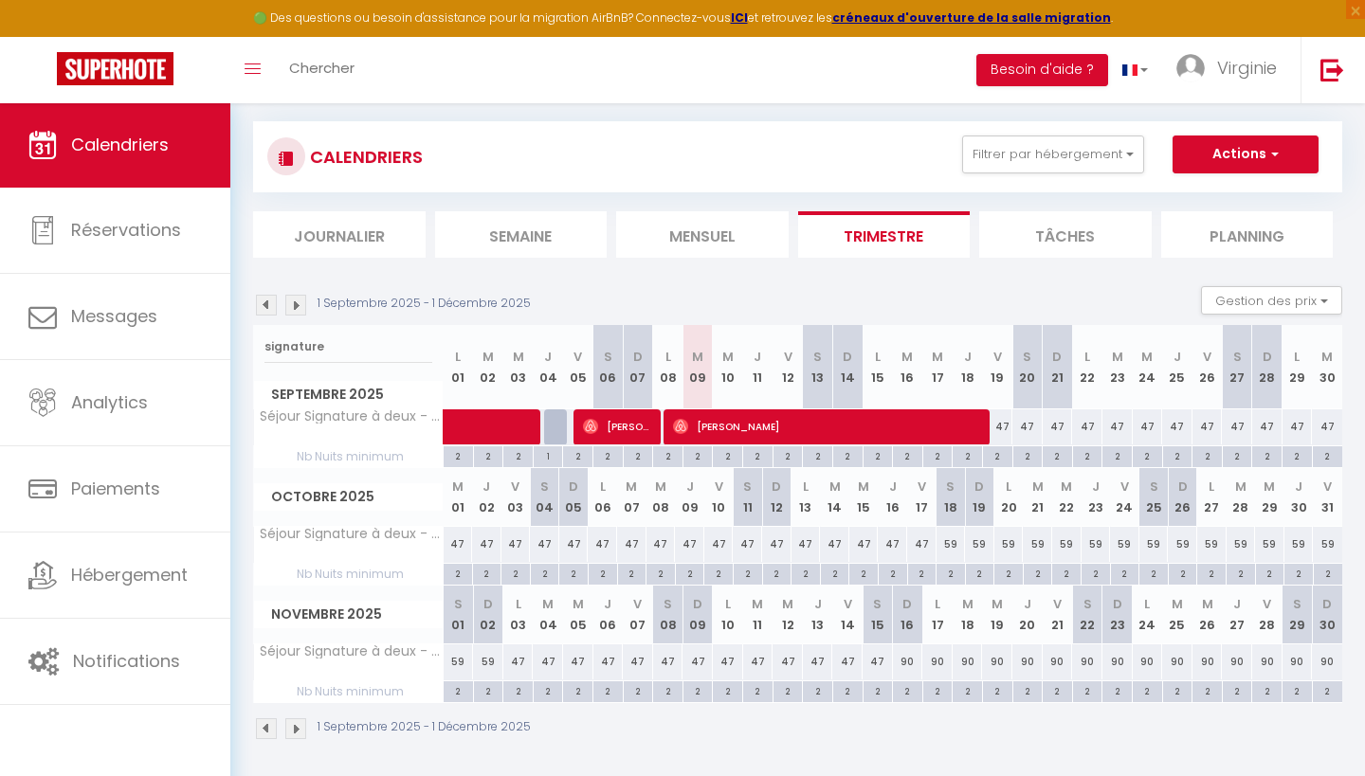
click at [520, 663] on div "47" at bounding box center [518, 662] width 30 height 35
type input "47"
type input "Lun 03 Novembre 2025"
type input "[DATE] Novembre 2025"
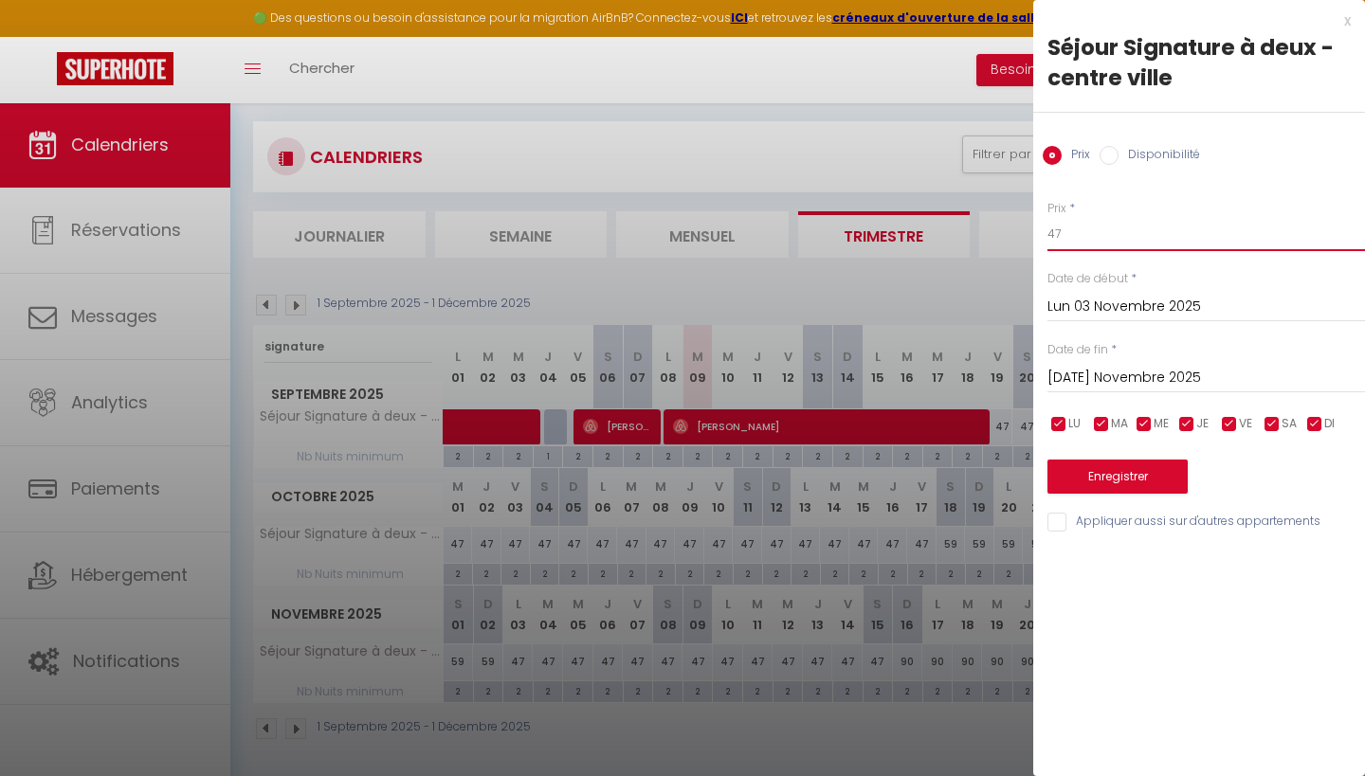
click at [1085, 242] on input "47" at bounding box center [1207, 234] width 318 height 34
type input "4"
type input "59"
click at [1116, 373] on input "[DATE] Novembre 2025" at bounding box center [1207, 378] width 318 height 25
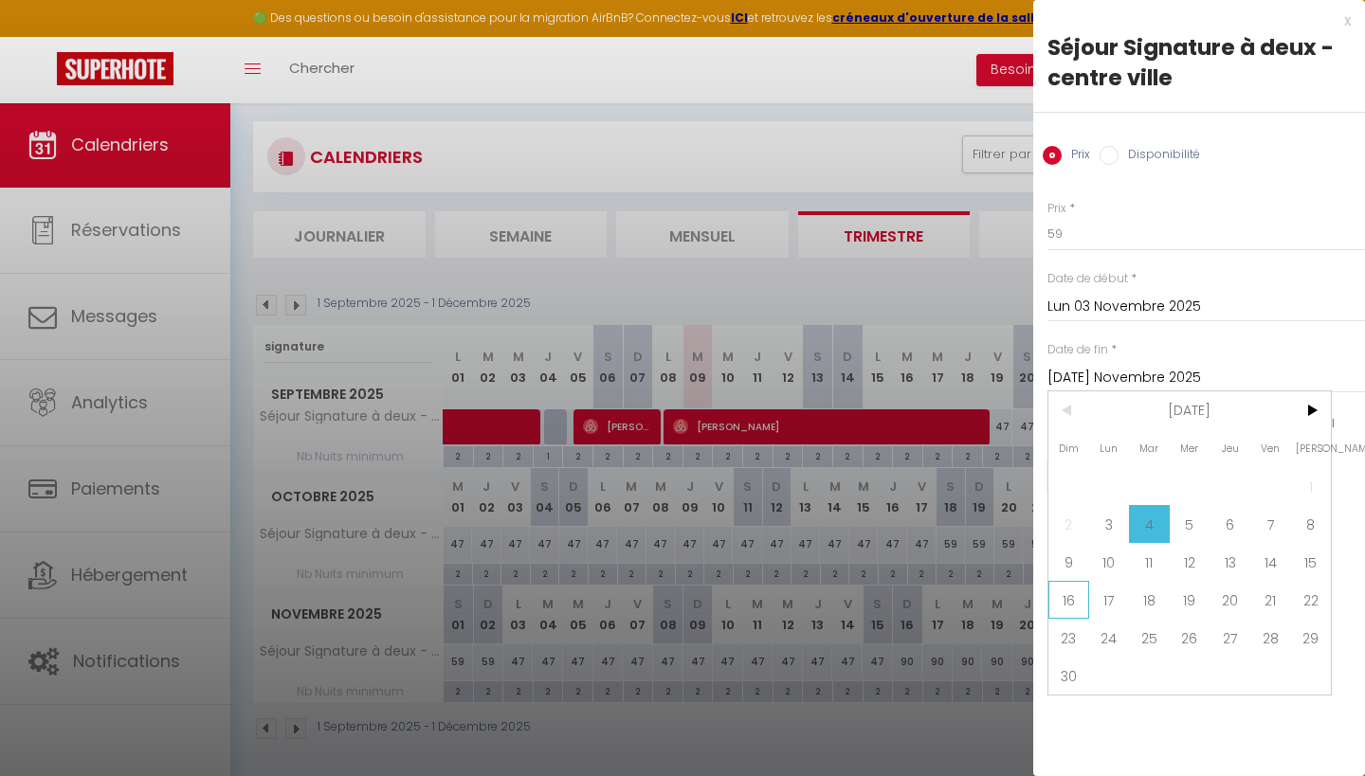
click at [1078, 599] on span "16" at bounding box center [1069, 600] width 41 height 38
type input "Dim 16 Novembre 2025"
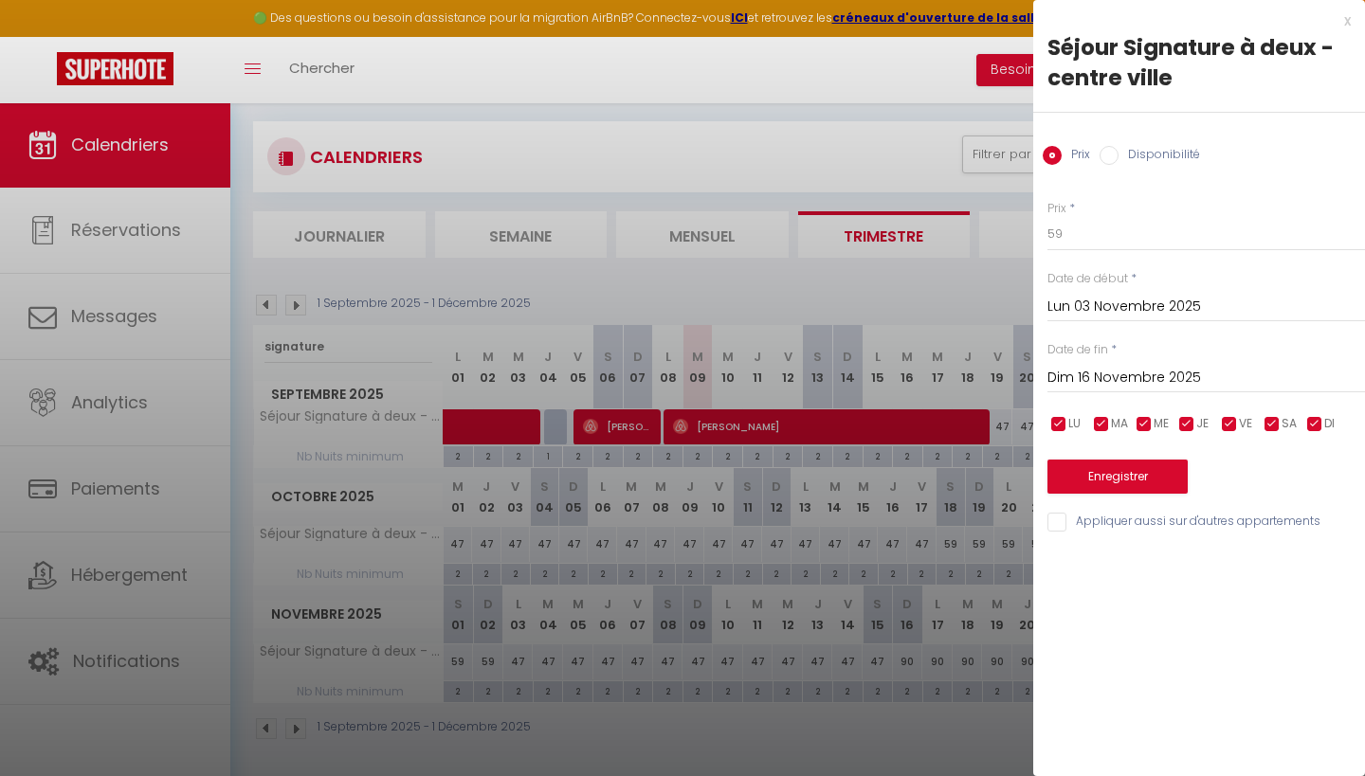
click at [1140, 474] on button "Enregistrer" at bounding box center [1118, 477] width 140 height 34
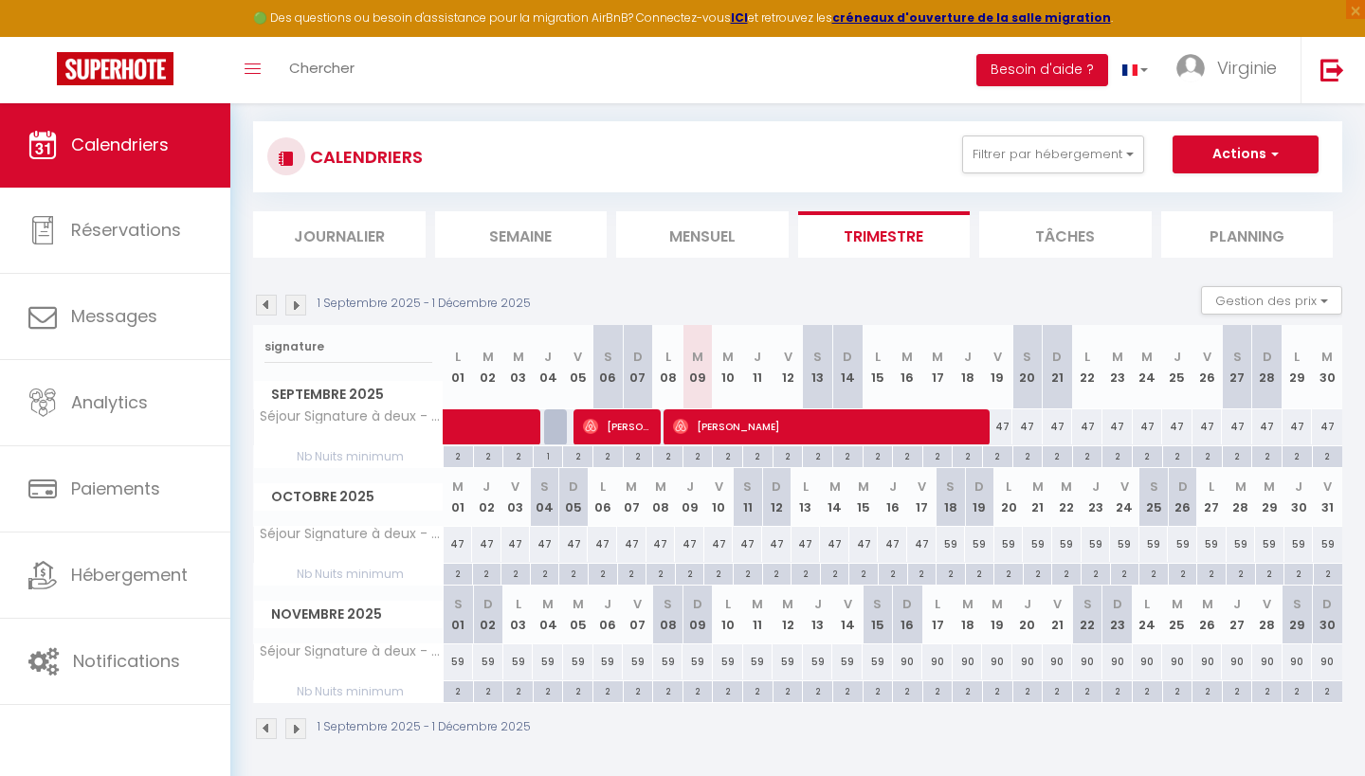
click at [520, 662] on div "59" at bounding box center [518, 662] width 30 height 35
type input "59"
type input "Lun 03 Novembre 2025"
type input "[DATE] Novembre 2025"
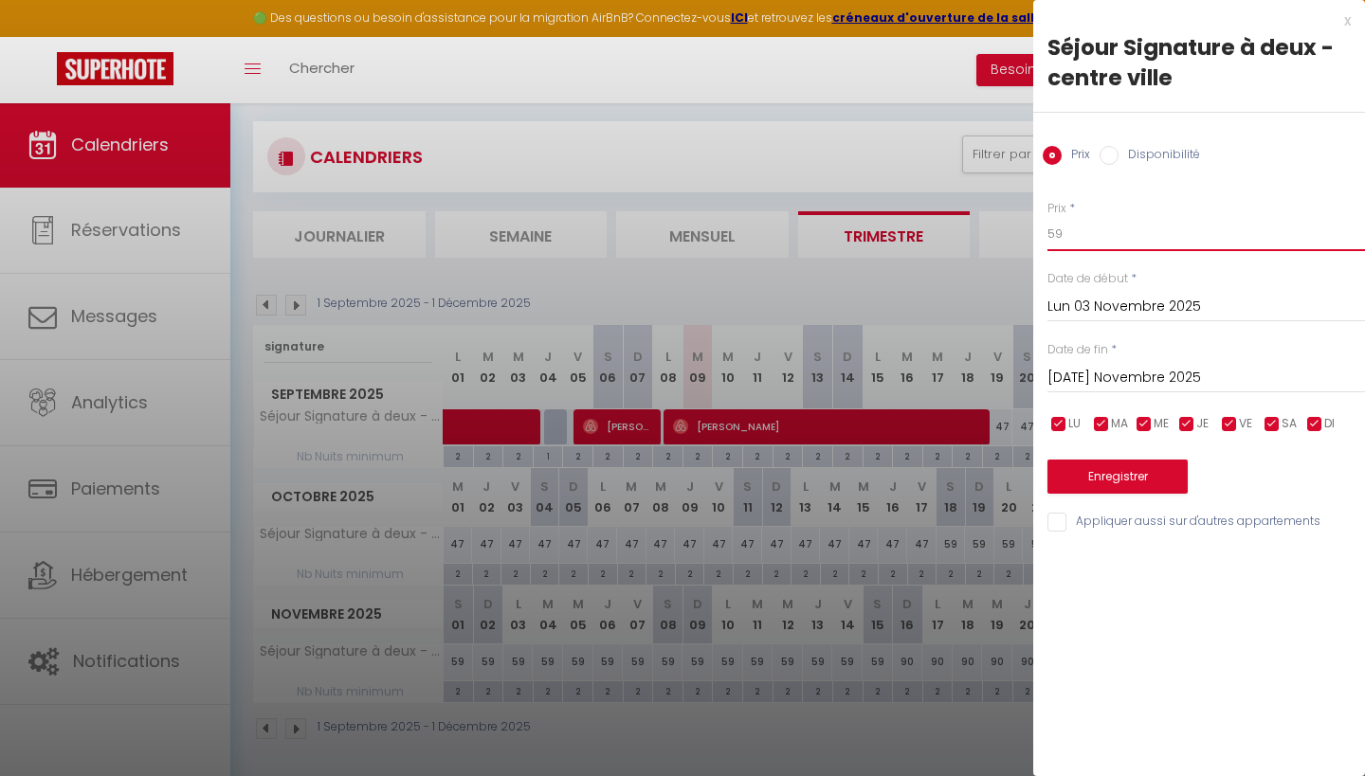
click at [1077, 229] on input "59" at bounding box center [1207, 234] width 318 height 34
type input "5"
type input "47"
click at [1123, 374] on input "[DATE] Novembre 2025" at bounding box center [1207, 378] width 318 height 25
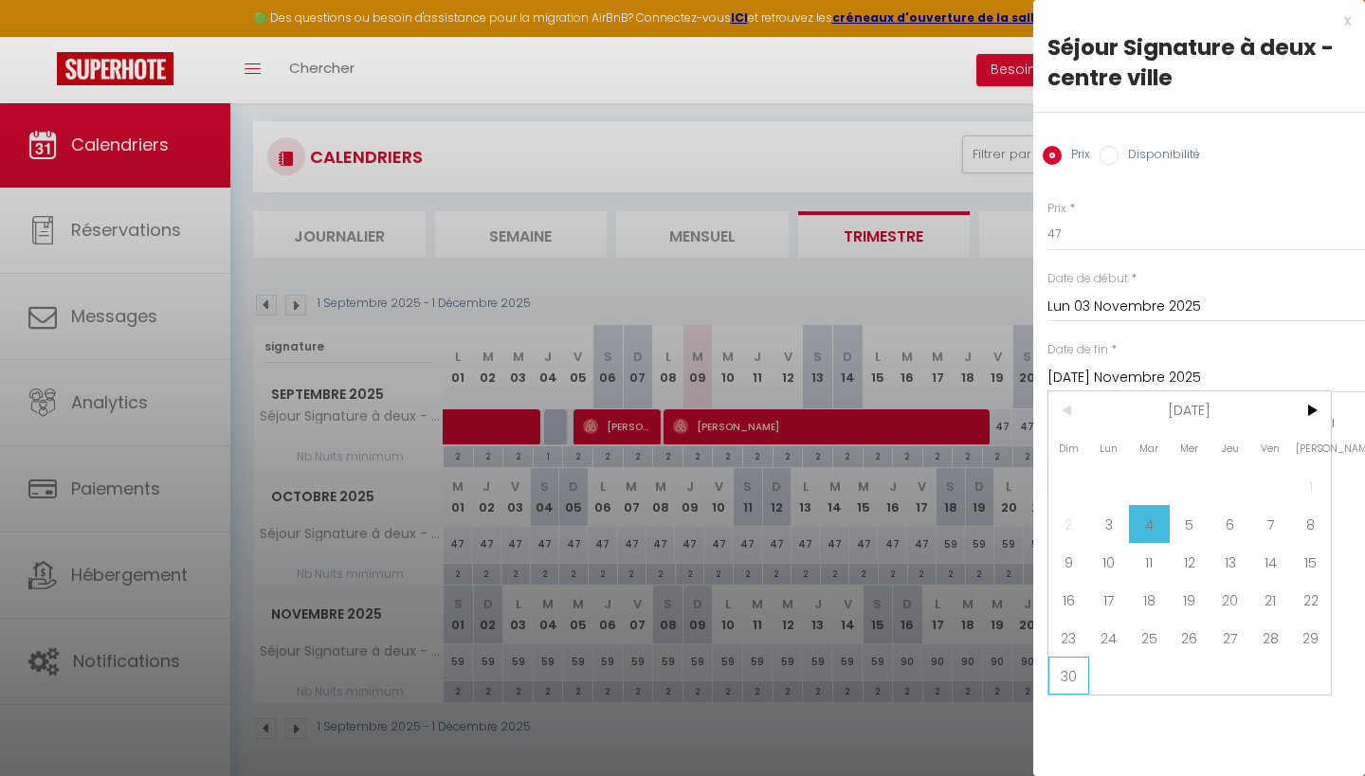
click at [1065, 684] on span "30" at bounding box center [1069, 676] width 41 height 38
type input "Dim 30 Novembre 2025"
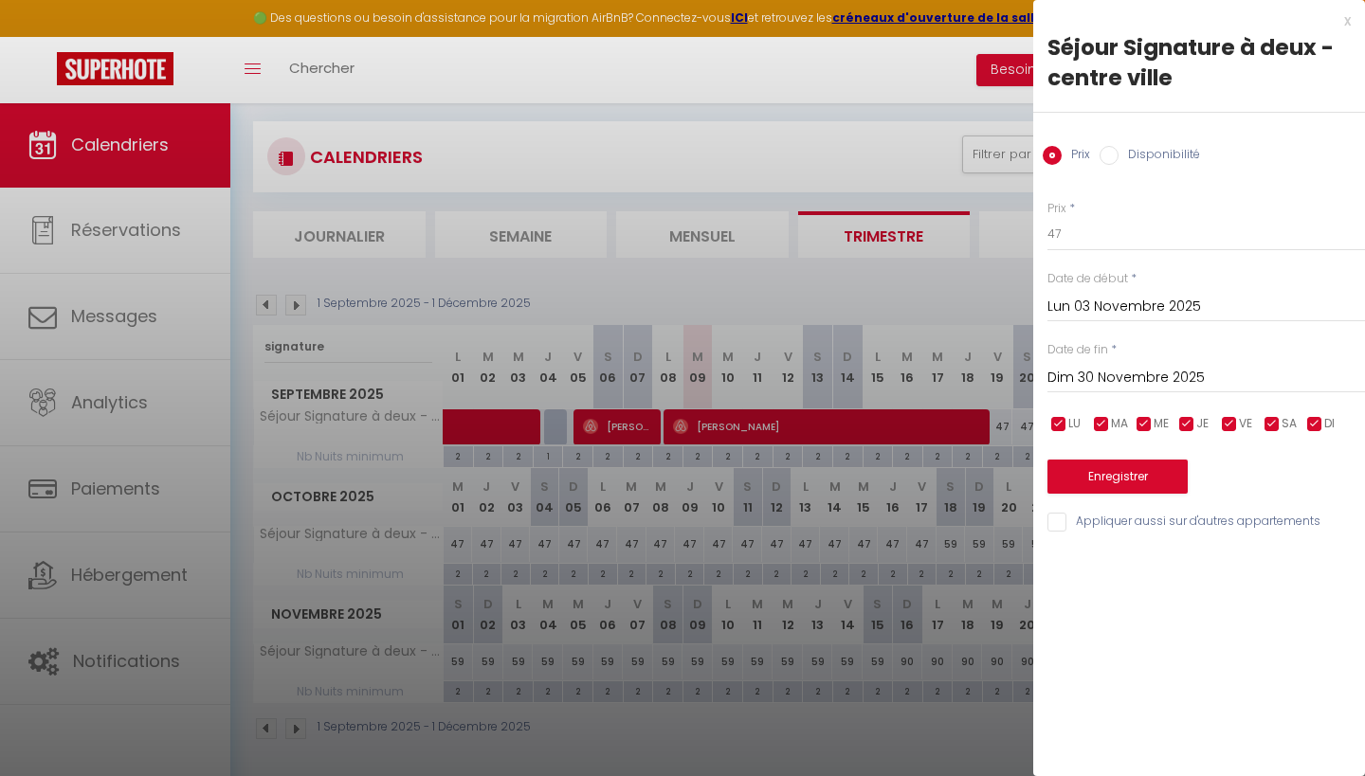
click at [1153, 471] on button "Enregistrer" at bounding box center [1118, 477] width 140 height 34
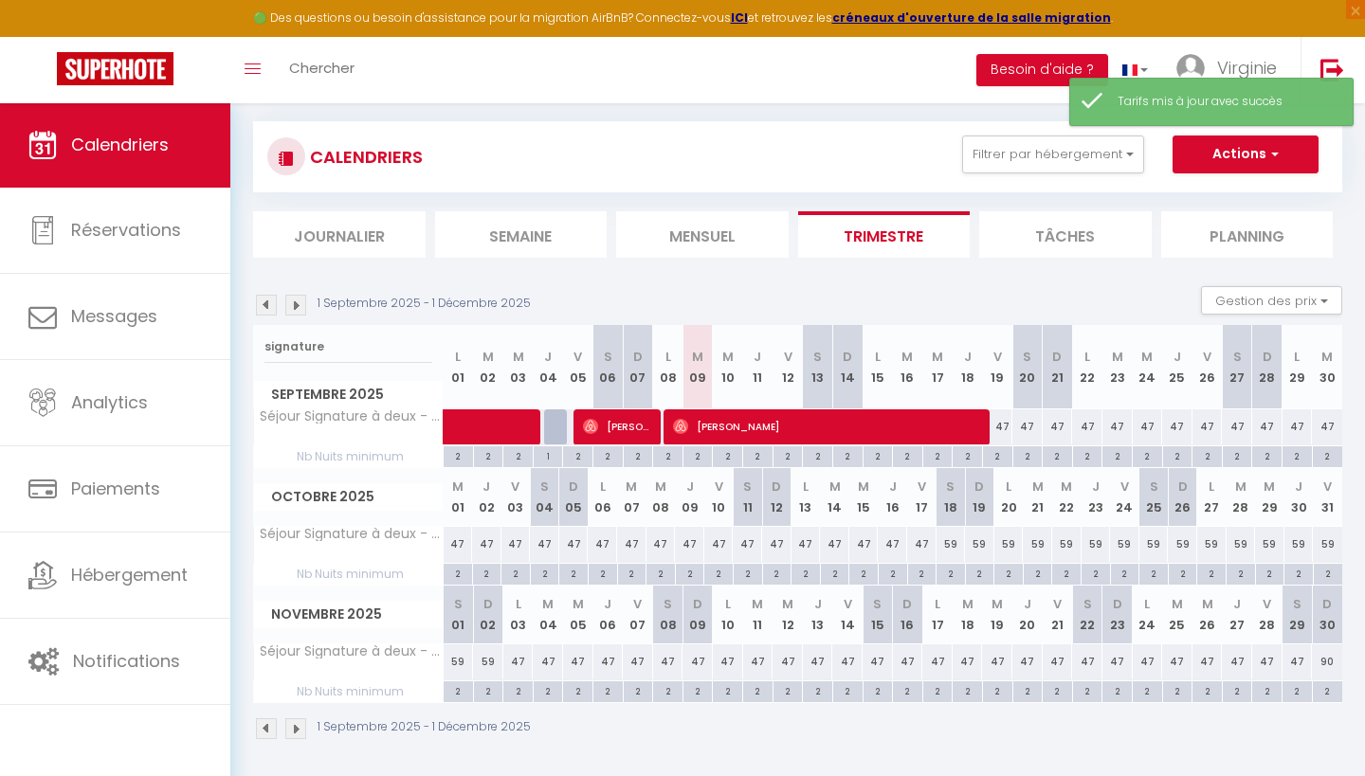
click at [296, 309] on img at bounding box center [295, 305] width 21 height 21
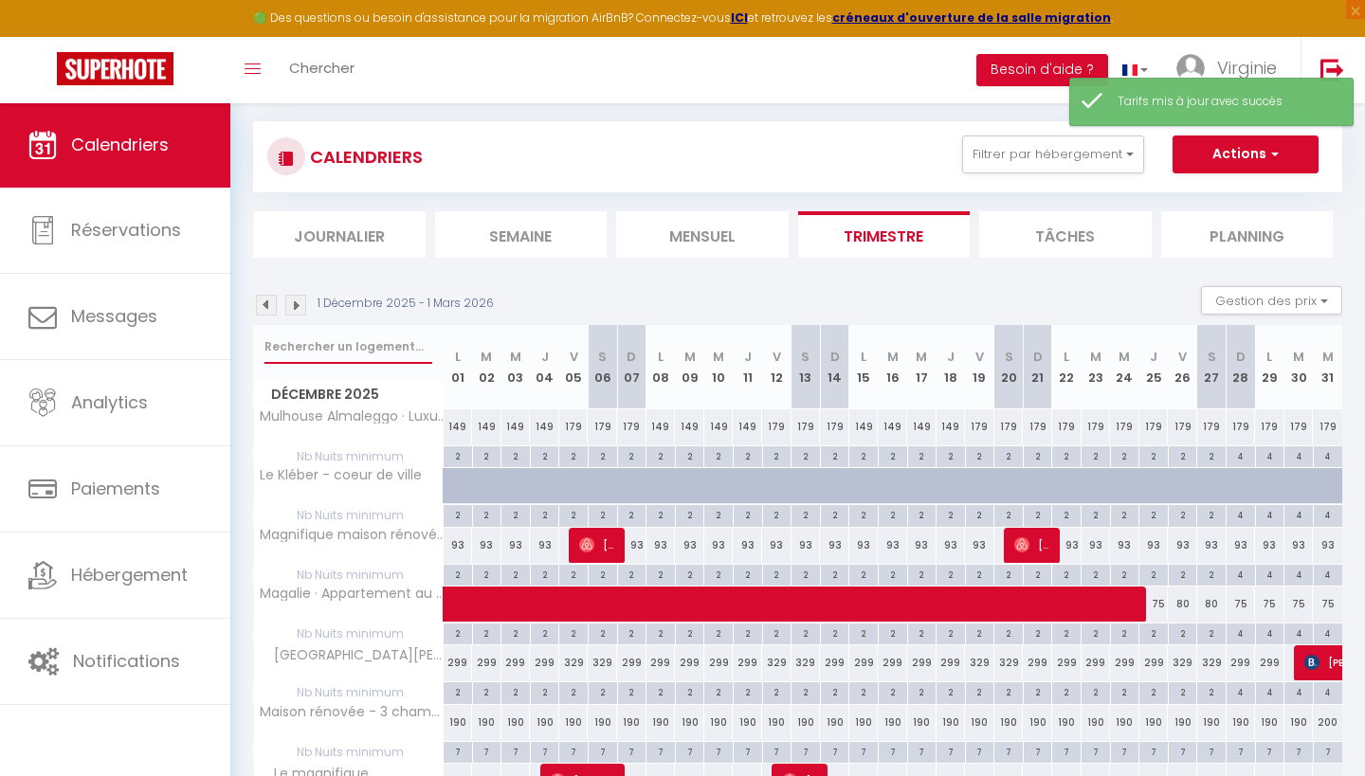
click at [371, 344] on input "text" at bounding box center [348, 347] width 168 height 34
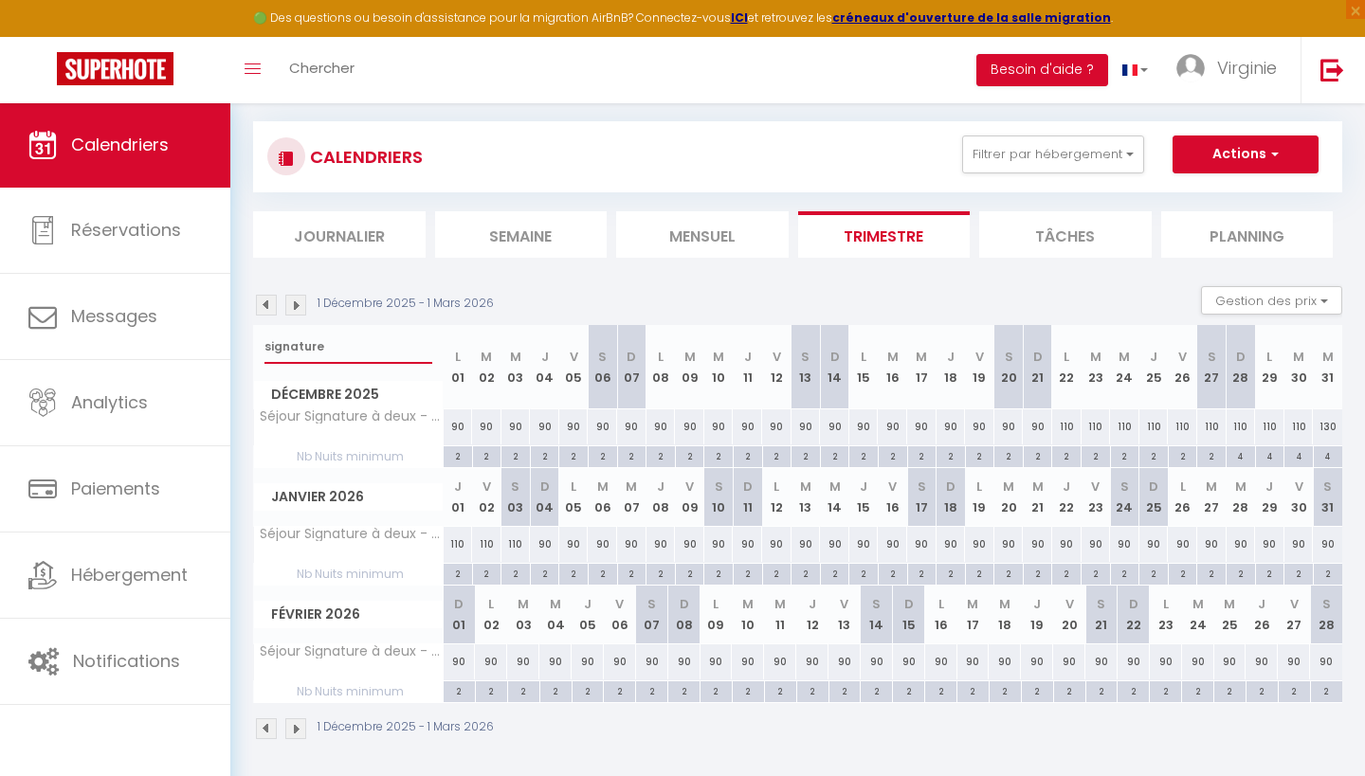
type input "signature"
click at [457, 423] on div "90" at bounding box center [458, 427] width 29 height 35
type input "90"
type input "Lun 01 Décembre 2025"
type input "[DATE] Décembre 2025"
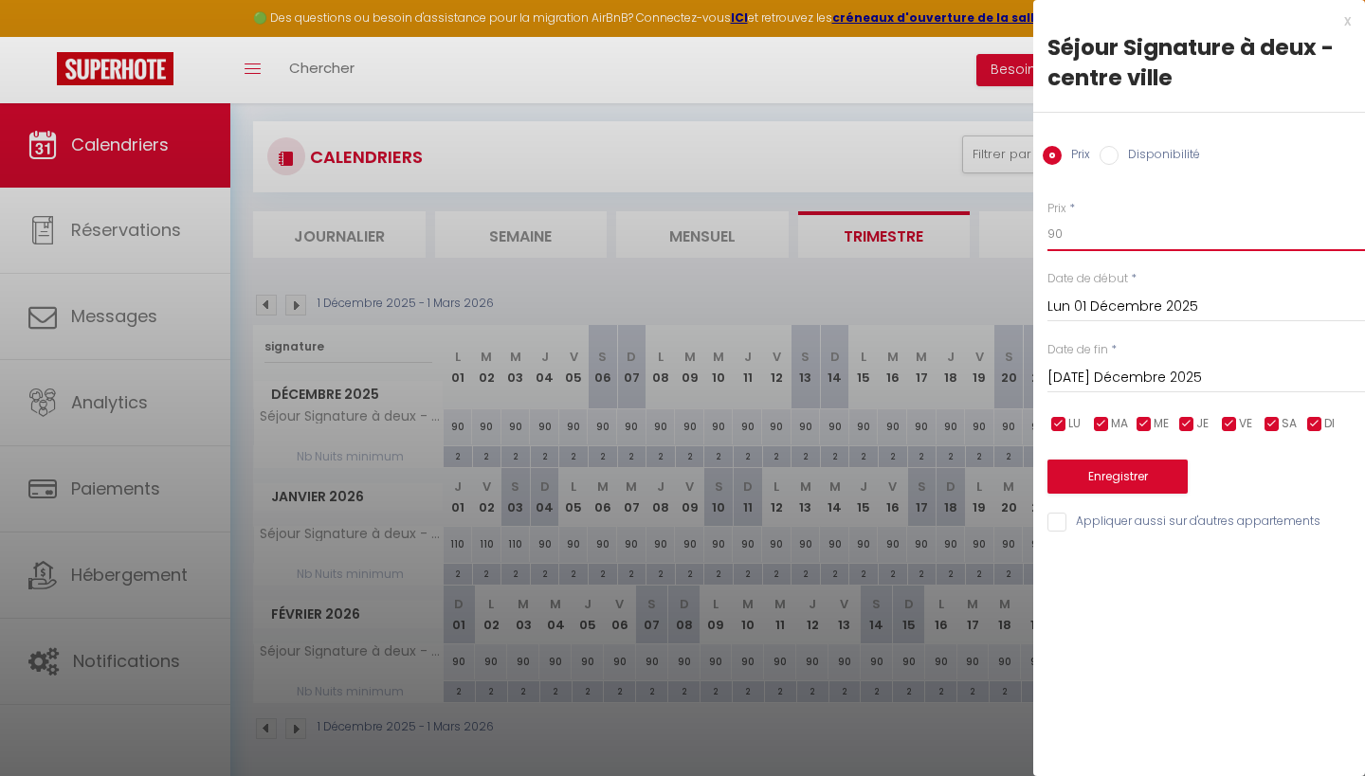
click at [1072, 233] on input "90" at bounding box center [1207, 234] width 318 height 34
type input "9"
type input "5"
type input "69"
click at [1105, 378] on input "[DATE] Décembre 2025" at bounding box center [1207, 378] width 318 height 25
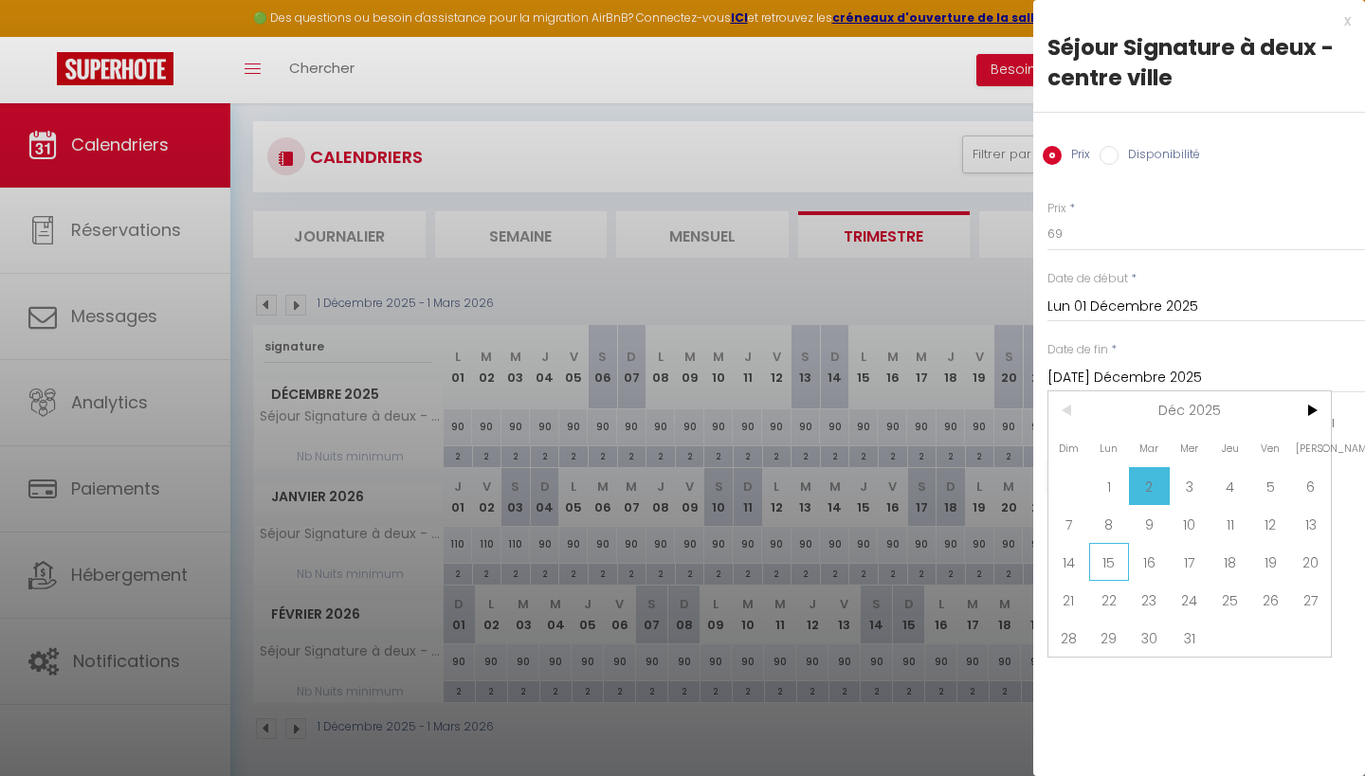
click at [1106, 564] on span "15" at bounding box center [1109, 562] width 41 height 38
type input "Lun 15 Décembre 2025"
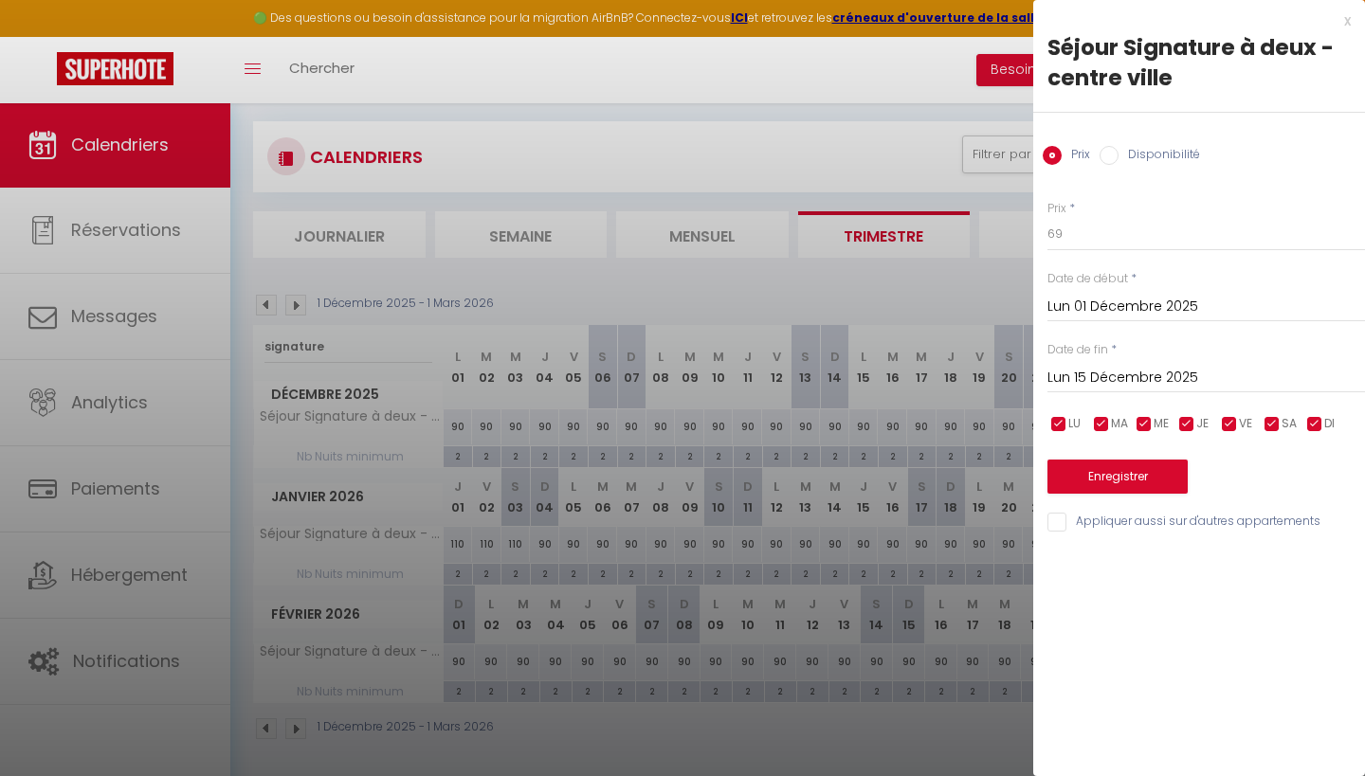
click at [1143, 472] on button "Enregistrer" at bounding box center [1118, 477] width 140 height 34
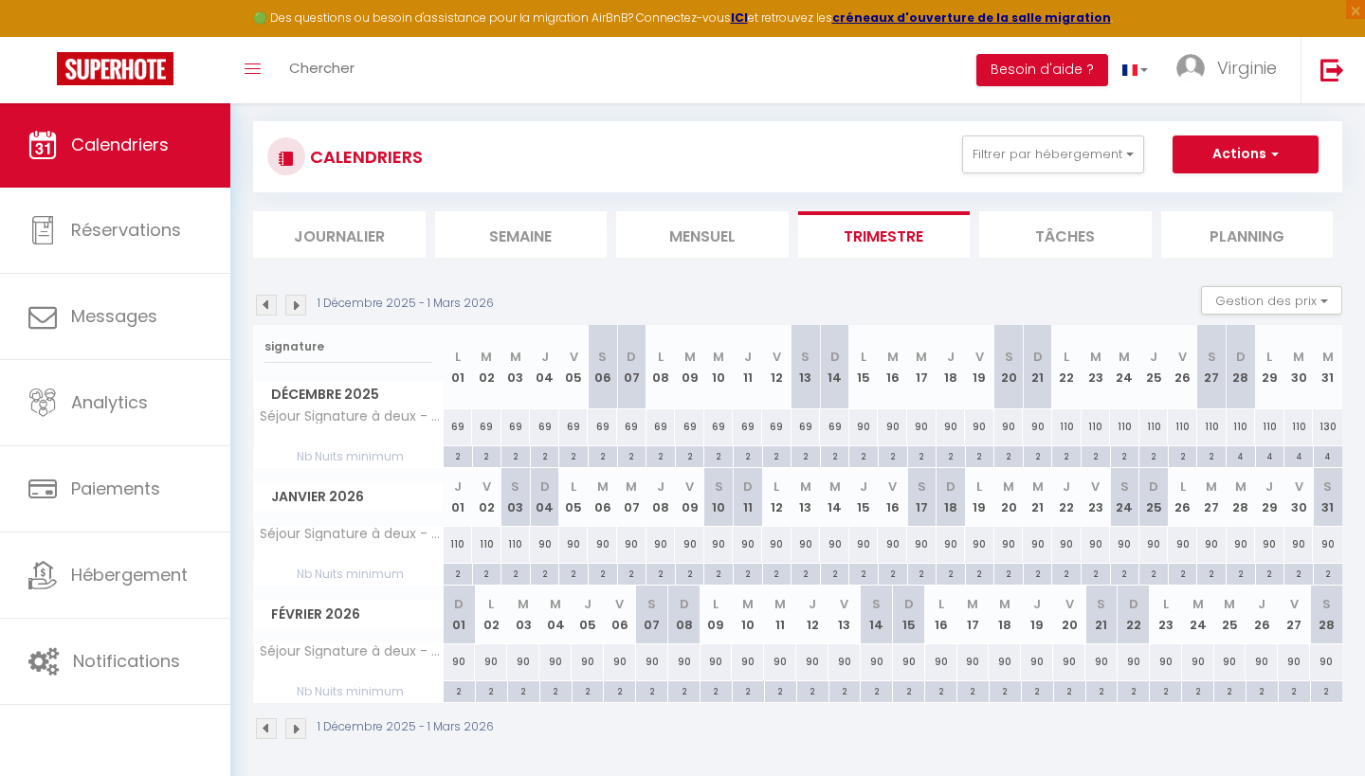
click at [1066, 425] on div "110" at bounding box center [1066, 427] width 29 height 35
type input "110"
type input "Lun 22 Décembre 2025"
type input "[DATE] Décembre 2025"
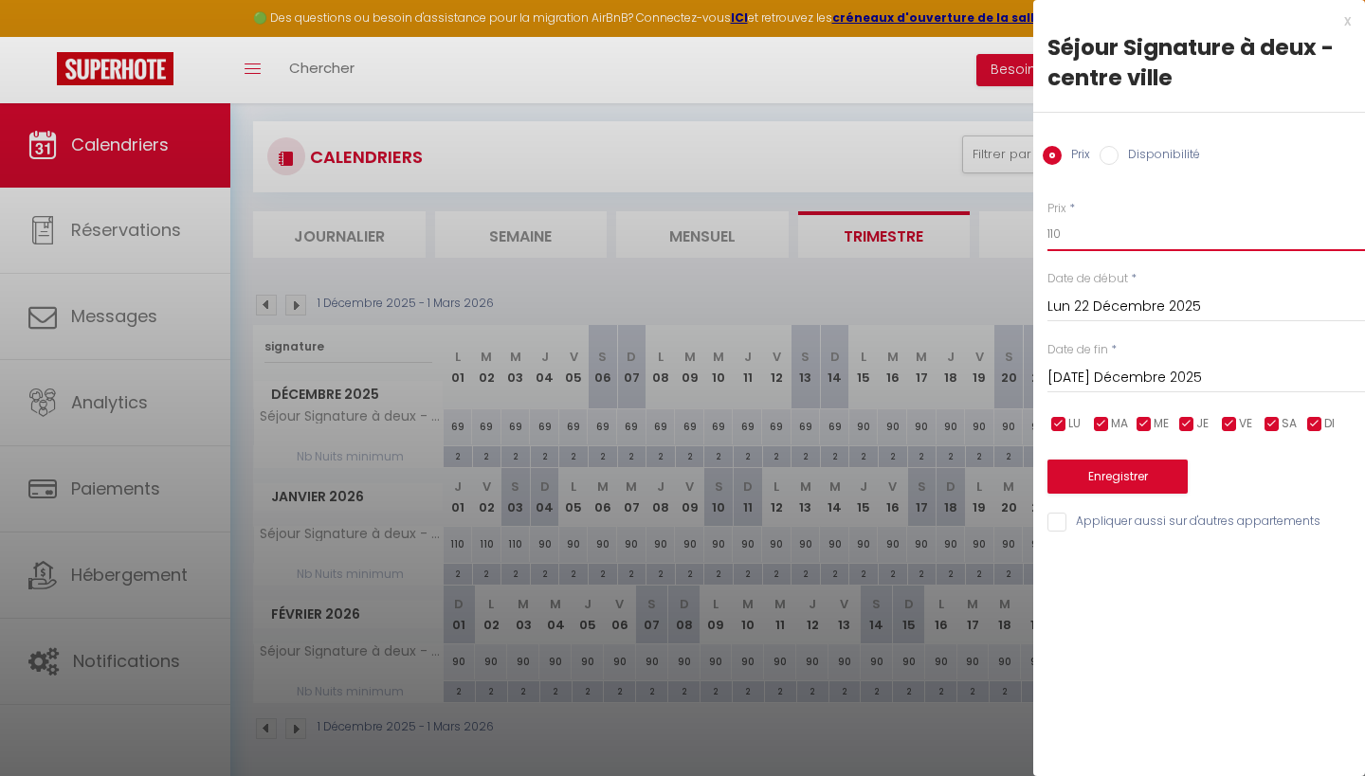
click at [1076, 231] on input "110" at bounding box center [1207, 234] width 318 height 34
type input "1"
click at [1349, 21] on div "x" at bounding box center [1192, 20] width 318 height 23
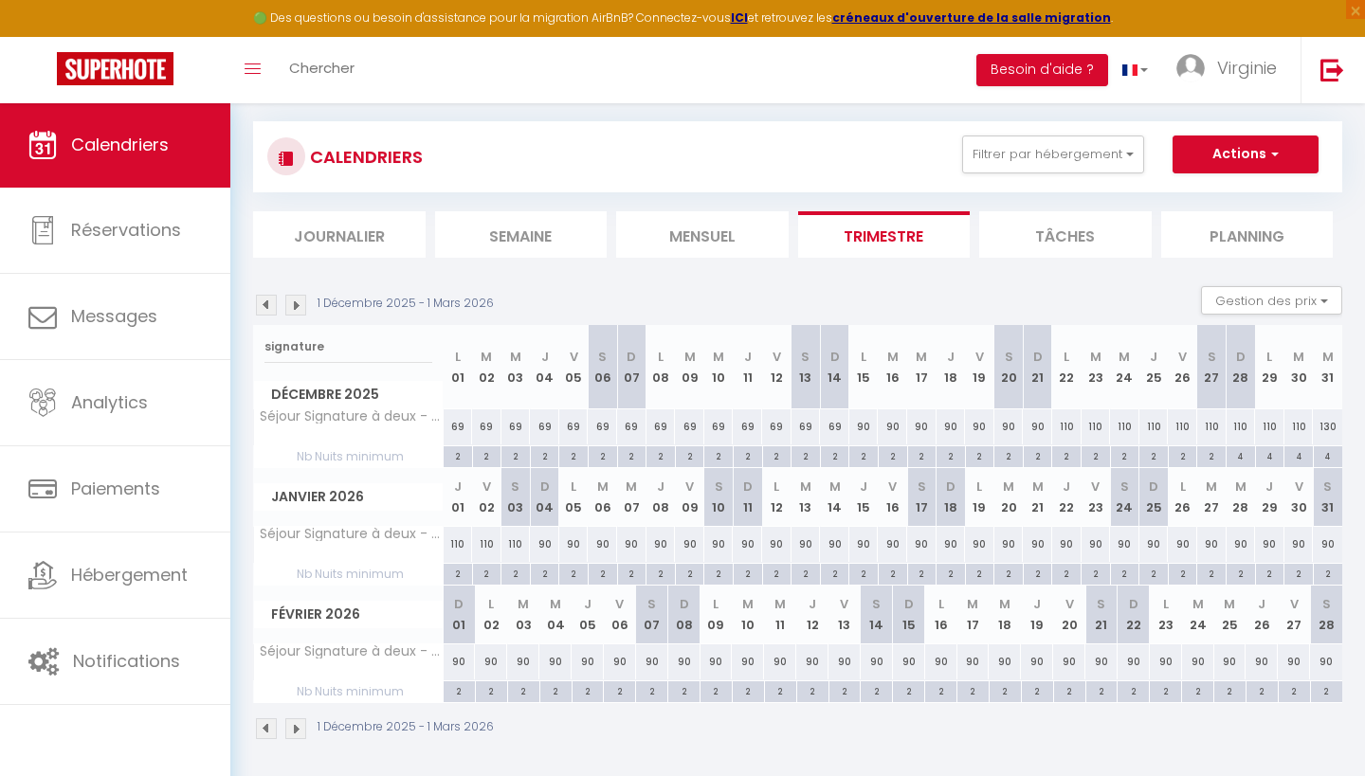
click at [864, 428] on div "90" at bounding box center [863, 427] width 29 height 35
type input "90"
type input "Lun 15 Décembre 2025"
type input "[DATE] Décembre 2025"
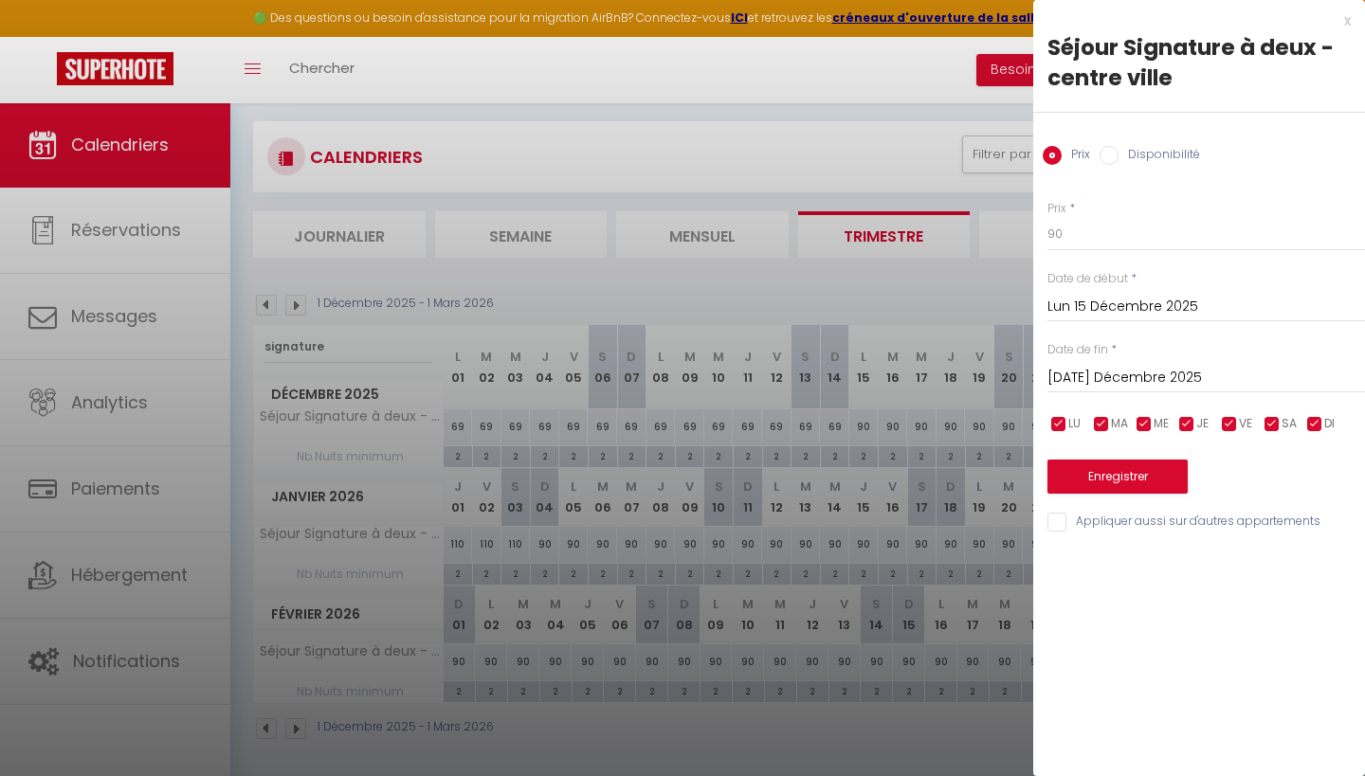
click at [1346, 26] on div "x" at bounding box center [1192, 20] width 318 height 23
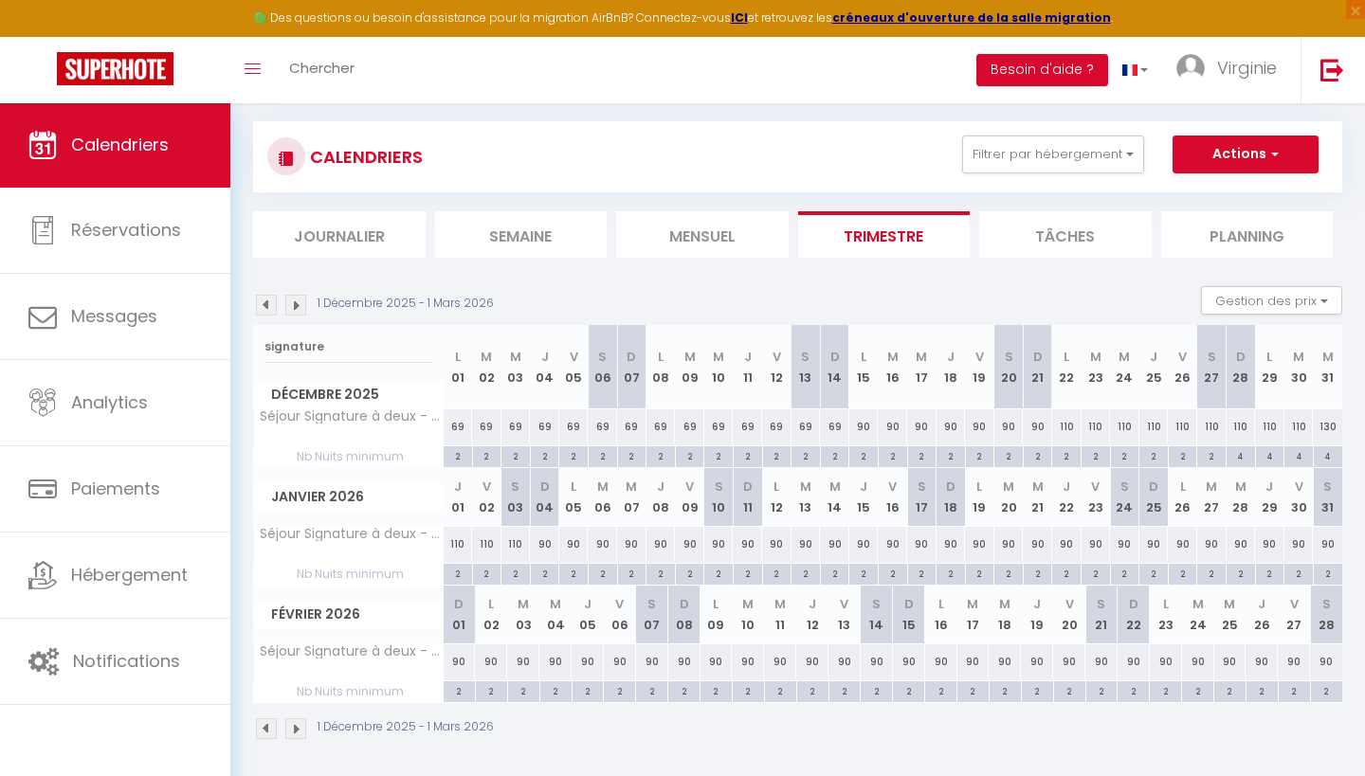
click at [548, 542] on div "90" at bounding box center [544, 544] width 29 height 35
type input "90"
type input "Dim 04 Janvier 2026"
type input "Lun 05 Janvier 2026"
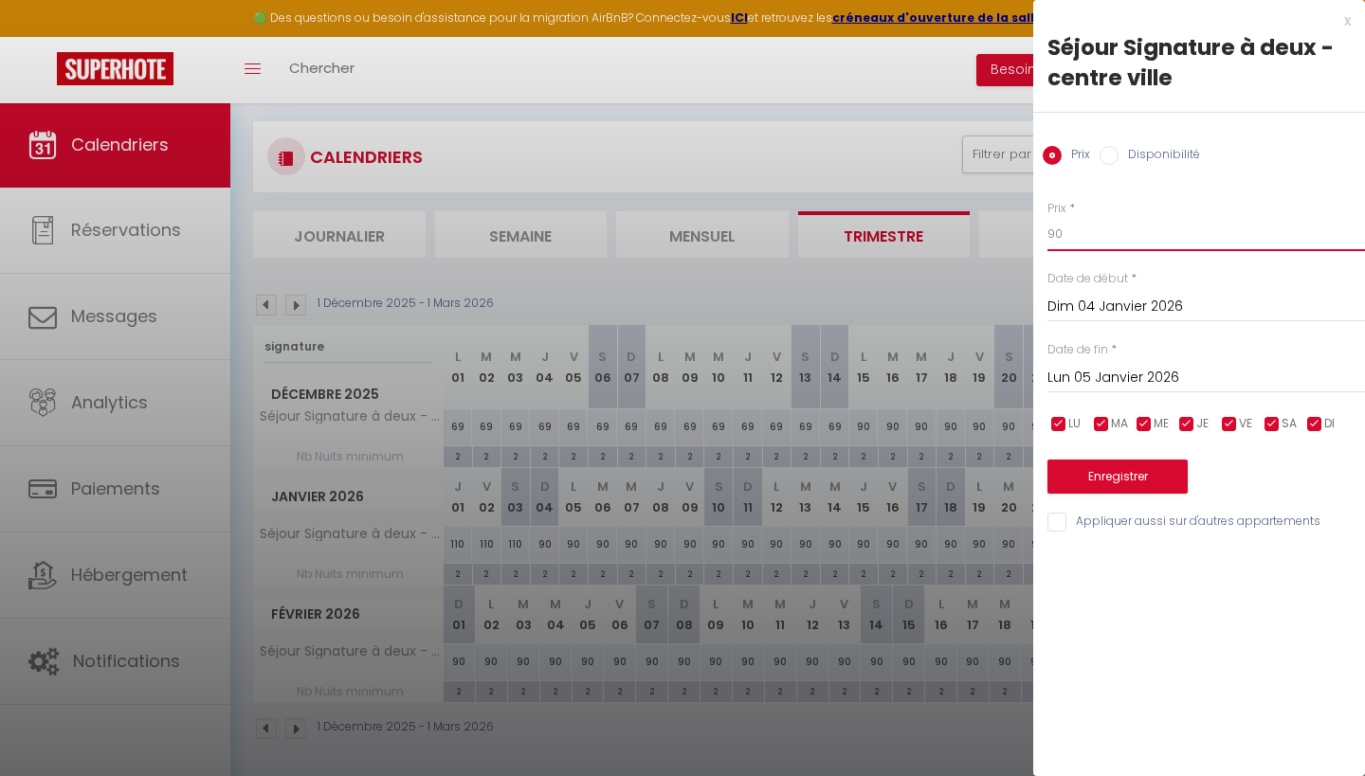
click at [1069, 236] on input "90" at bounding box center [1207, 234] width 318 height 34
type input "9"
type input "47"
click at [1114, 377] on input "Lun 05 Janvier 2026" at bounding box center [1207, 378] width 318 height 25
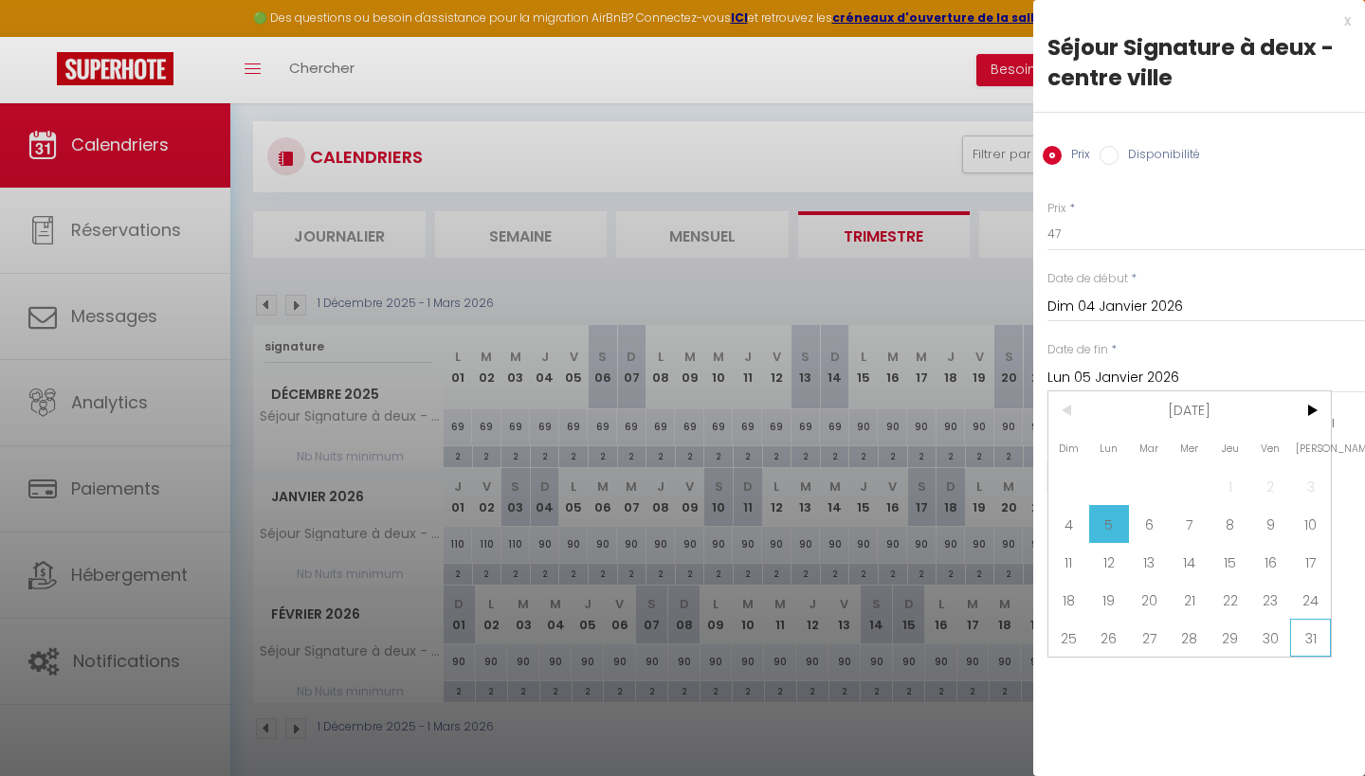
click at [1318, 637] on span "31" at bounding box center [1310, 638] width 41 height 38
type input "[PERSON_NAME] 31 Janvier 2026"
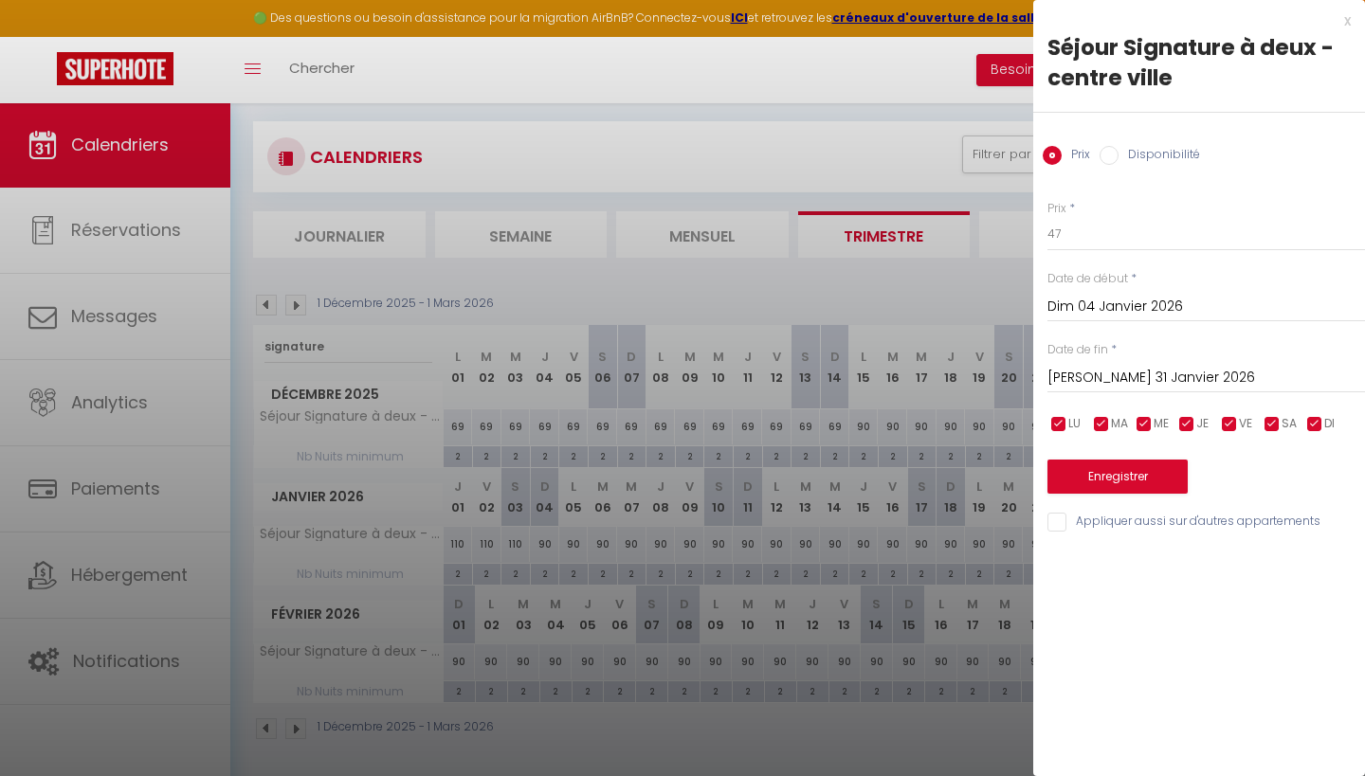
click at [1143, 470] on button "Enregistrer" at bounding box center [1118, 477] width 140 height 34
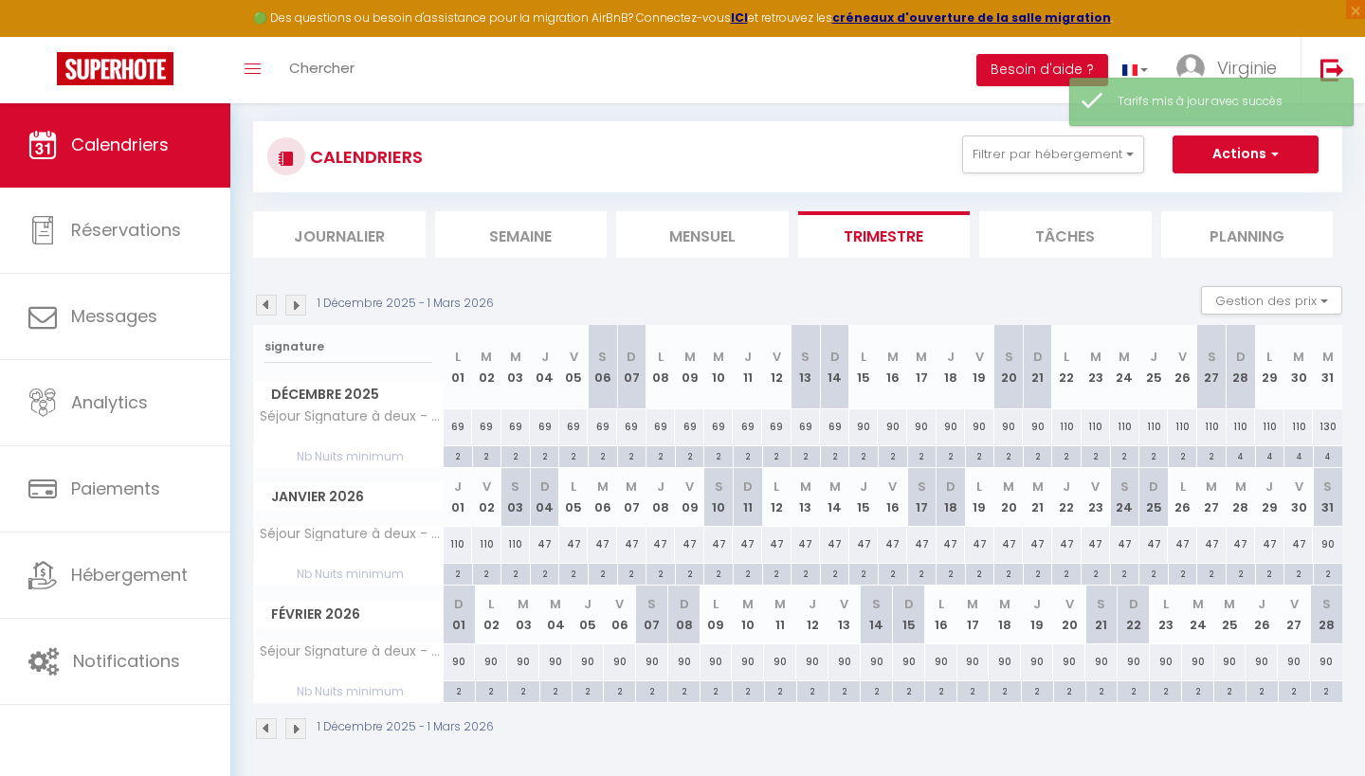
click at [263, 307] on img at bounding box center [266, 305] width 21 height 21
